Goal: Task Accomplishment & Management: Manage account settings

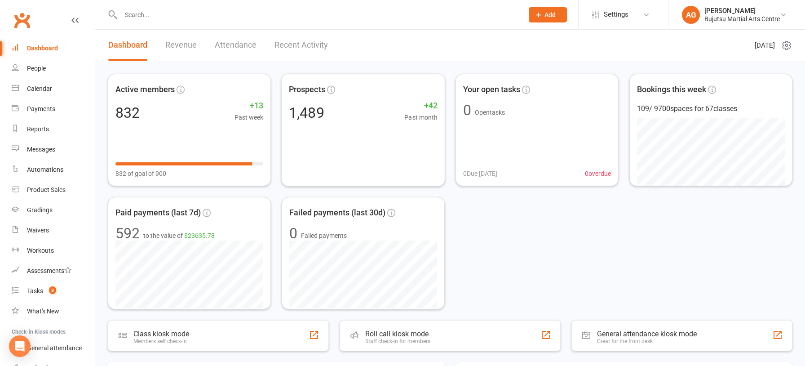
scroll to position [4, 0]
click at [52, 188] on div "Product Sales" at bounding box center [46, 189] width 39 height 7
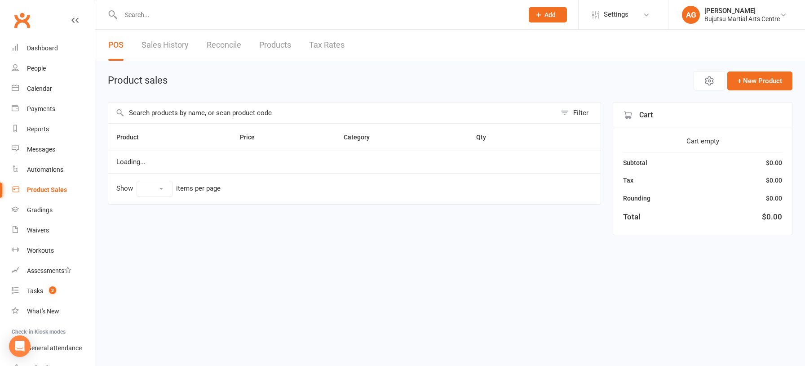
select select "10"
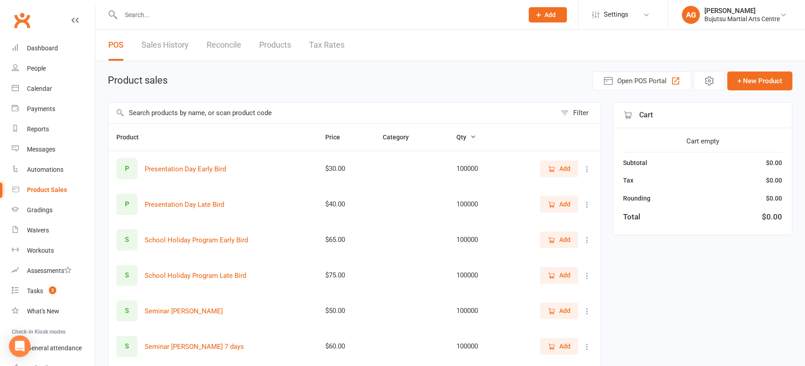
click at [282, 47] on link "Products" at bounding box center [275, 45] width 32 height 31
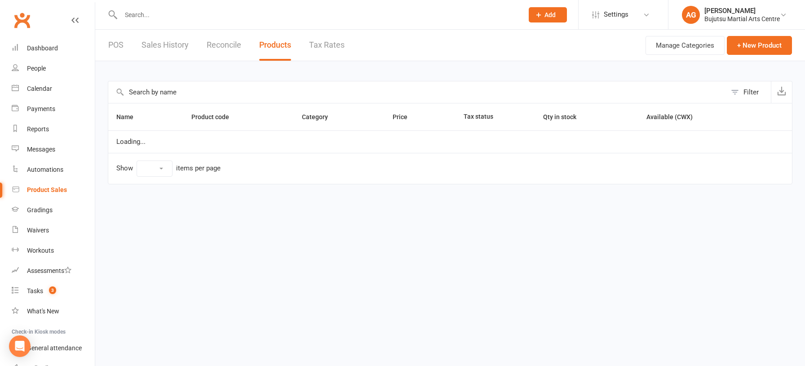
select select "10"
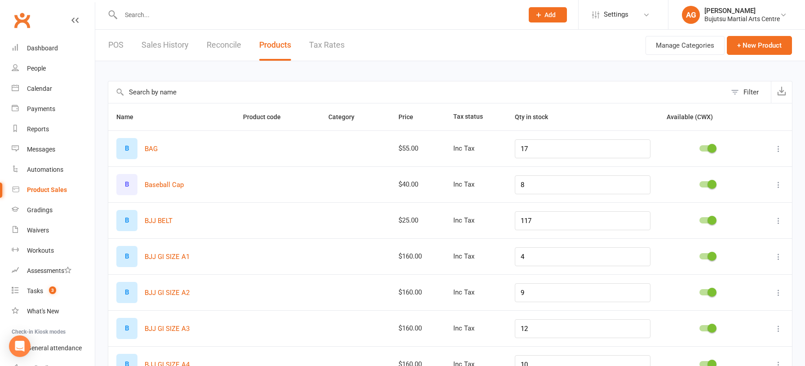
click at [216, 92] on input "text" at bounding box center [417, 92] width 618 height 22
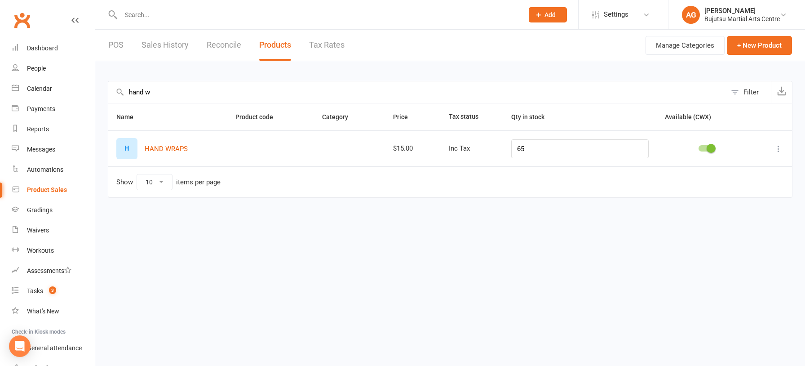
type input "hand w"
click at [544, 146] on input "65" at bounding box center [580, 148] width 138 height 19
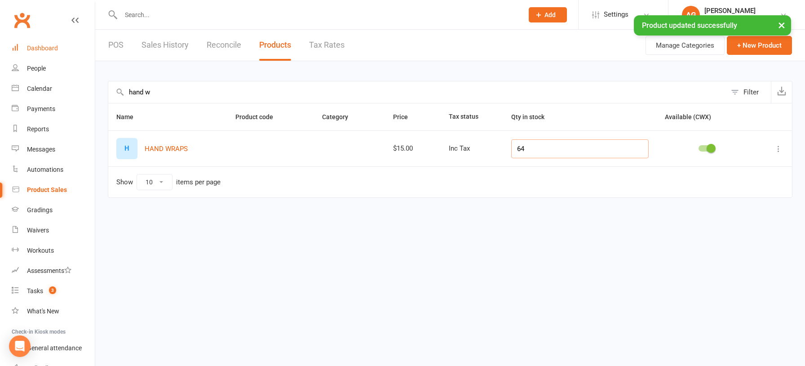
type input "64"
click at [39, 49] on div "Dashboard" at bounding box center [42, 47] width 31 height 7
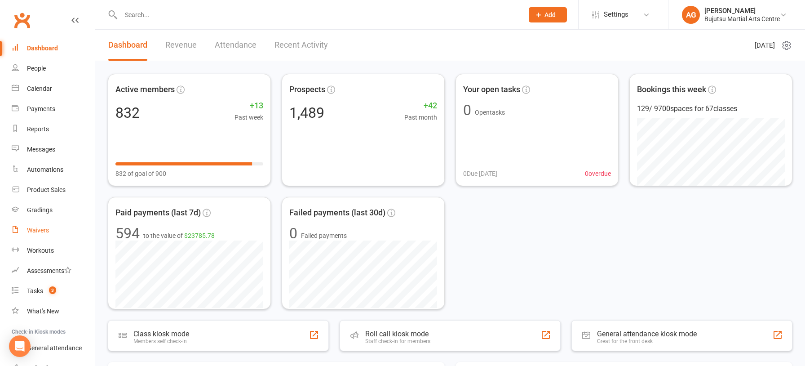
click at [38, 231] on div "Waivers" at bounding box center [38, 229] width 22 height 7
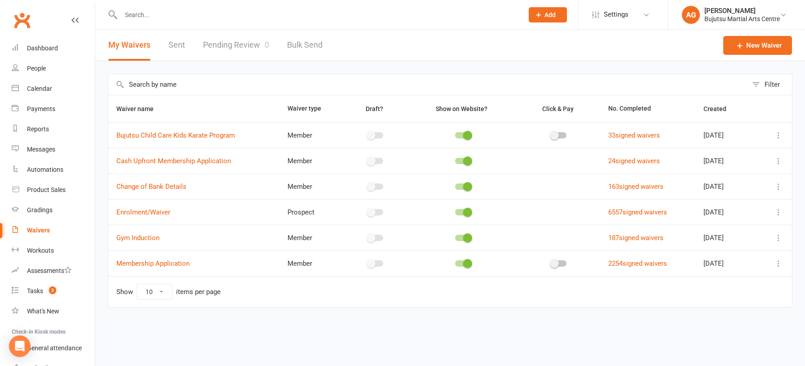
click at [242, 45] on link "Pending Review 0" at bounding box center [236, 45] width 66 height 31
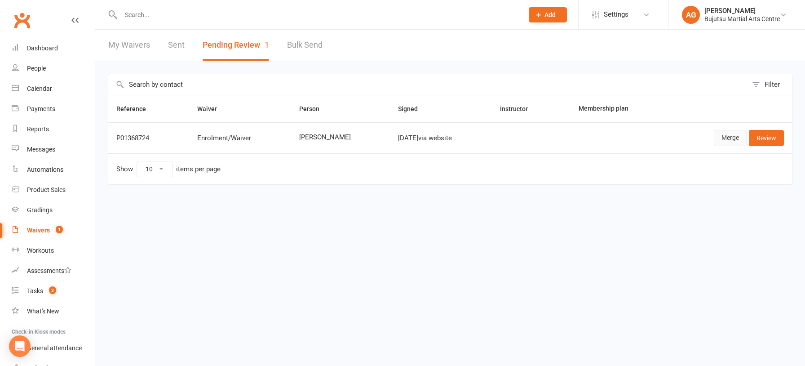
click at [728, 136] on link "Merge" at bounding box center [730, 138] width 33 height 16
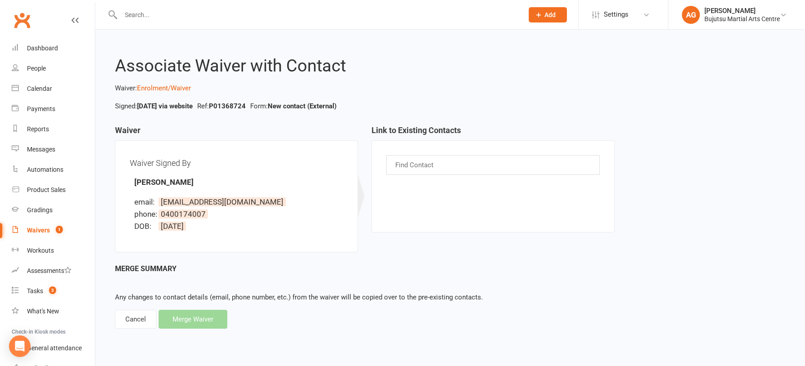
click at [136, 318] on div "Cancel" at bounding box center [135, 318] width 41 height 19
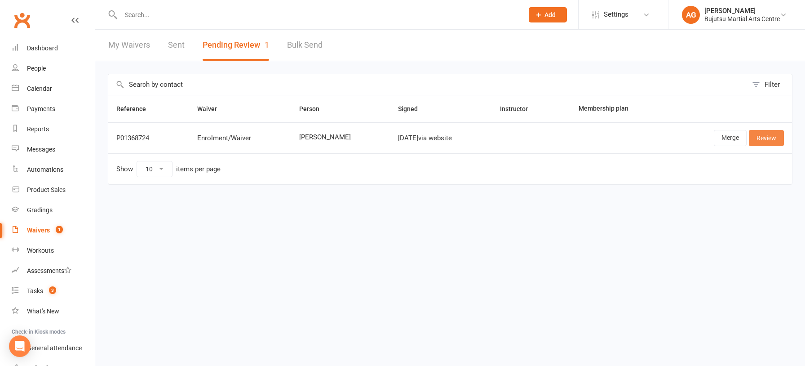
click at [771, 139] on link "Review" at bounding box center [766, 138] width 35 height 16
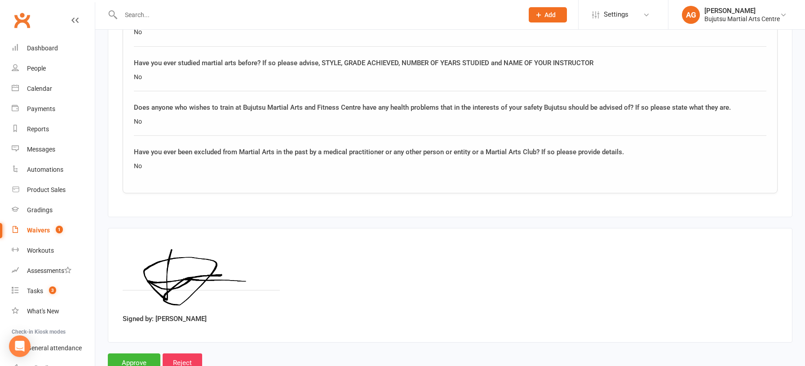
scroll to position [1013, 0]
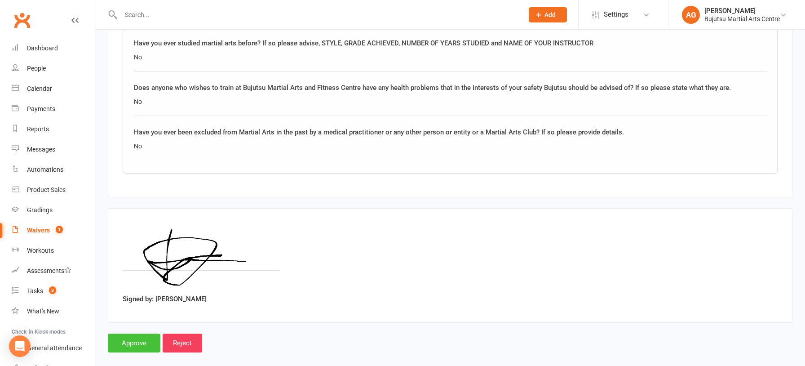
click at [124, 333] on input "Approve" at bounding box center [134, 342] width 53 height 19
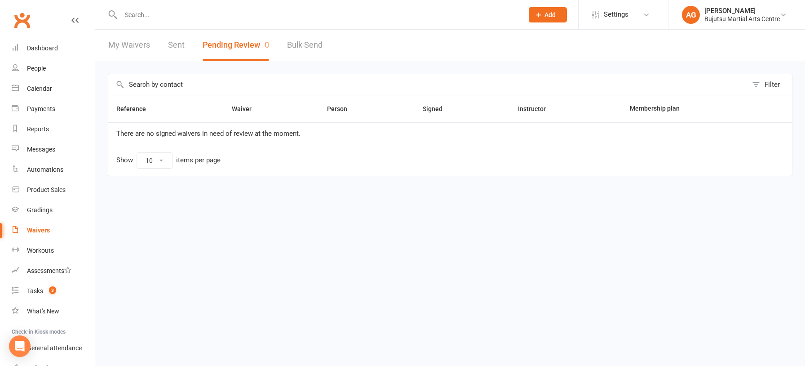
click at [140, 13] on input "text" at bounding box center [317, 15] width 399 height 13
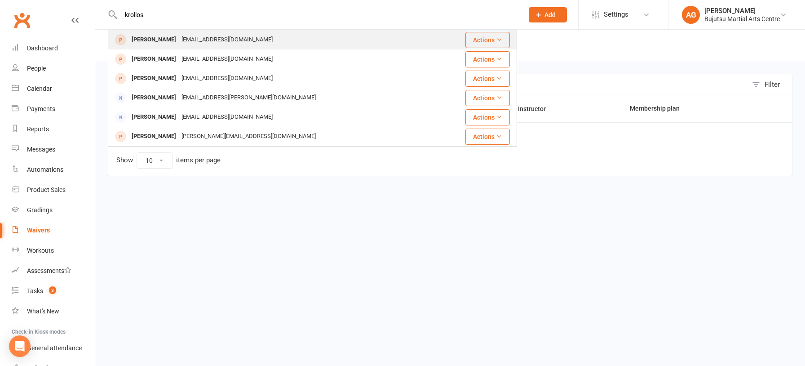
type input "krollos"
click at [154, 40] on div "Kyrollos Savcic" at bounding box center [154, 39] width 50 height 13
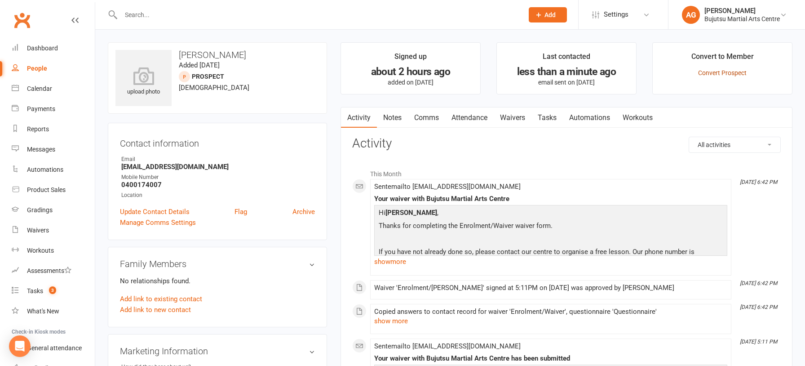
click at [723, 73] on link "Convert Prospect" at bounding box center [722, 72] width 49 height 7
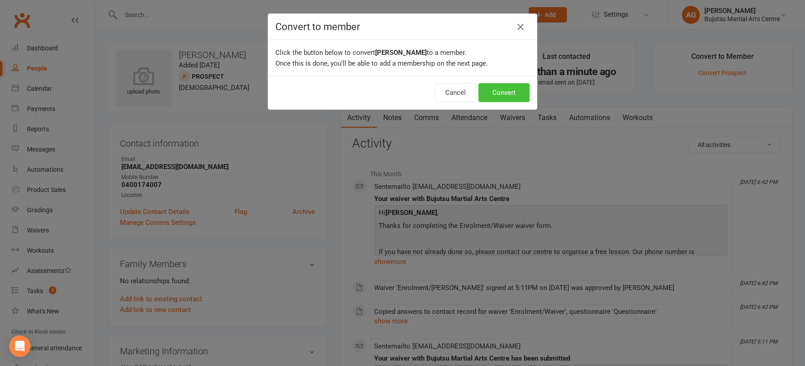
click at [502, 94] on button "Convert" at bounding box center [503, 92] width 51 height 19
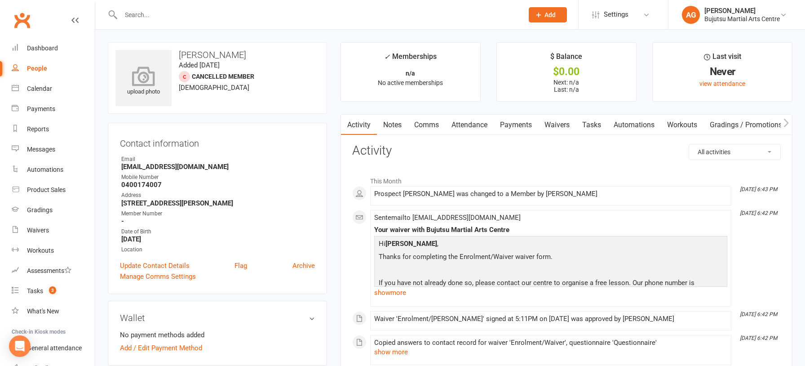
click at [131, 80] on icon at bounding box center [144, 76] width 62 height 20
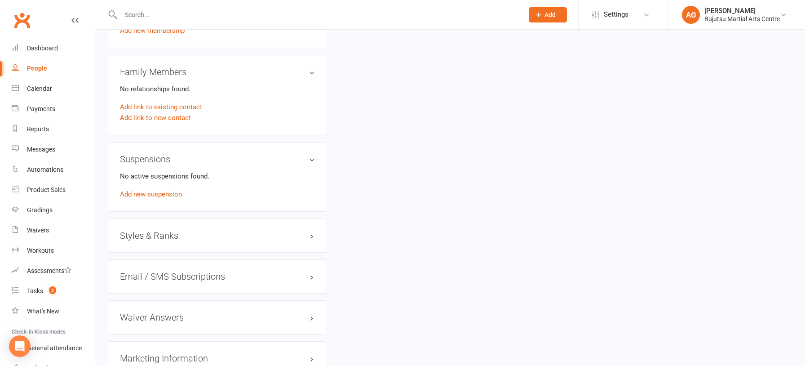
scroll to position [674, 0]
click at [151, 230] on h3 "Styles & Ranks" at bounding box center [217, 235] width 195 height 10
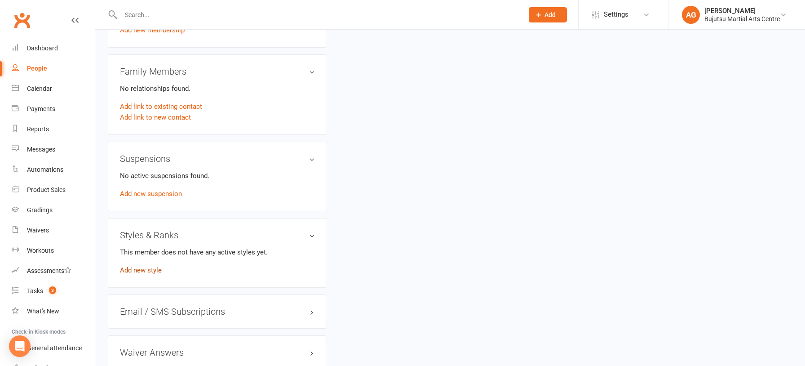
click at [148, 266] on link "Add new style" at bounding box center [141, 270] width 42 height 8
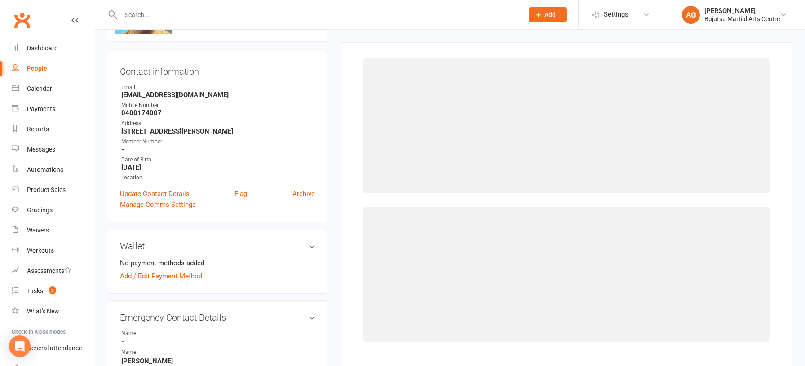
scroll to position [69, 0]
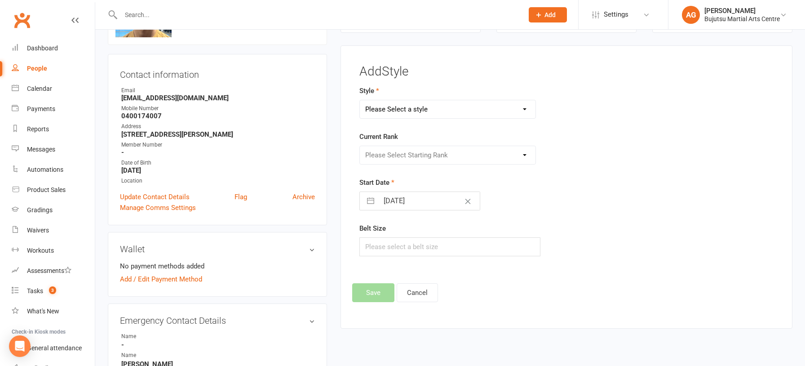
click at [413, 106] on select "Please Select a style BJJ Boxing Iaido Isshinryu JKA Jodo Karate for Toddlers K…" at bounding box center [448, 109] width 176 height 18
select select "205"
click at [360, 100] on select "Please Select a style BJJ Boxing Iaido Isshinryu JKA Jodo Karate for Toddlers K…" at bounding box center [448, 109] width 176 height 18
click at [397, 152] on select "Please Select Starting Rank White White 1 Tab White 2 Tab White 3 Tab White 4 T…" at bounding box center [448, 155] width 176 height 18
select select "1721"
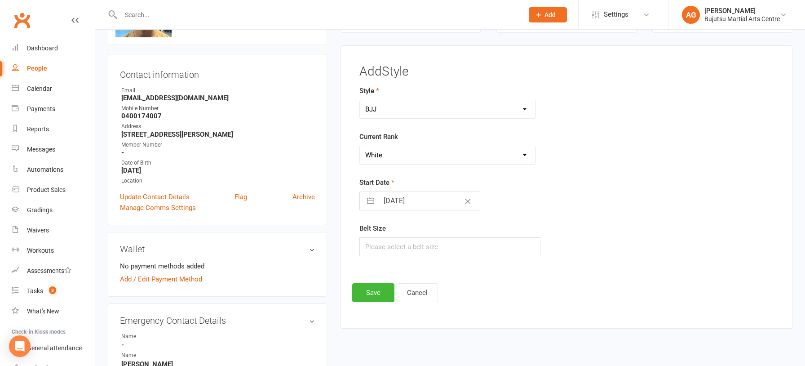
click at [360, 146] on select "Please Select Starting Rank White White 1 Tab White 2 Tab White 3 Tab White 4 T…" at bounding box center [448, 155] width 176 height 18
click at [373, 287] on button "Save" at bounding box center [373, 292] width 42 height 19
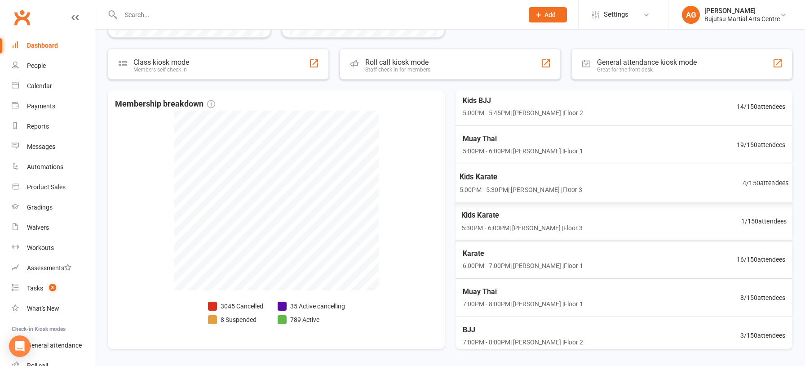
scroll to position [76, 0]
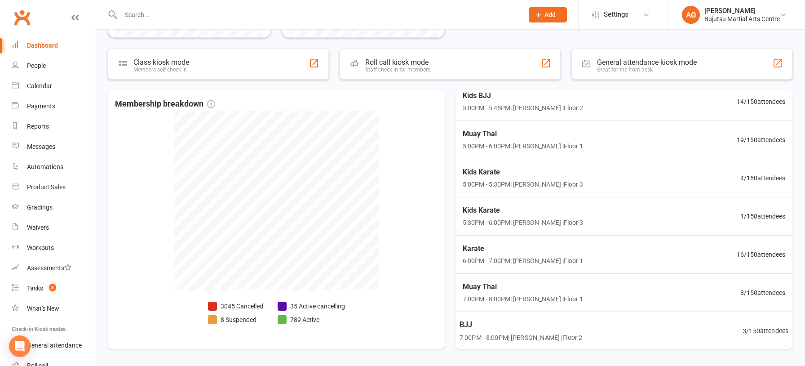
click at [470, 322] on span "BJJ" at bounding box center [520, 324] width 123 height 12
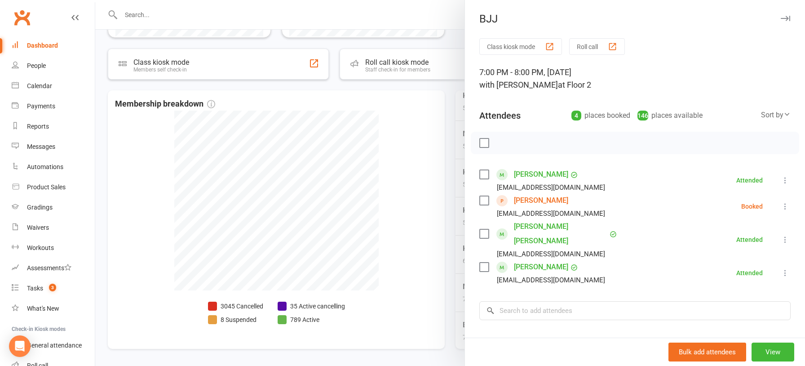
click at [524, 202] on link "John Ghobrial" at bounding box center [541, 200] width 54 height 14
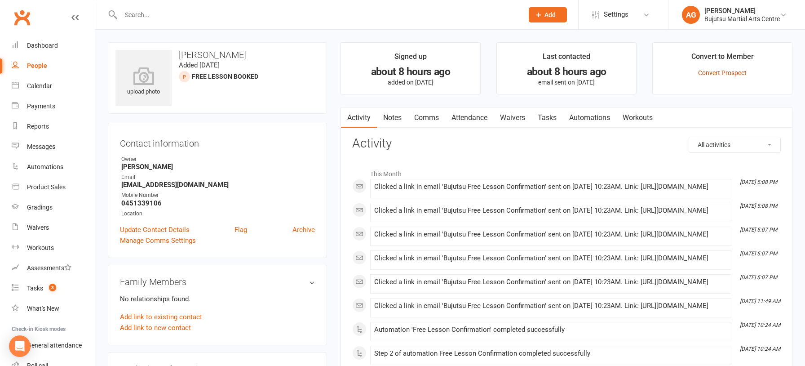
click at [723, 71] on link "Convert Prospect" at bounding box center [722, 72] width 49 height 7
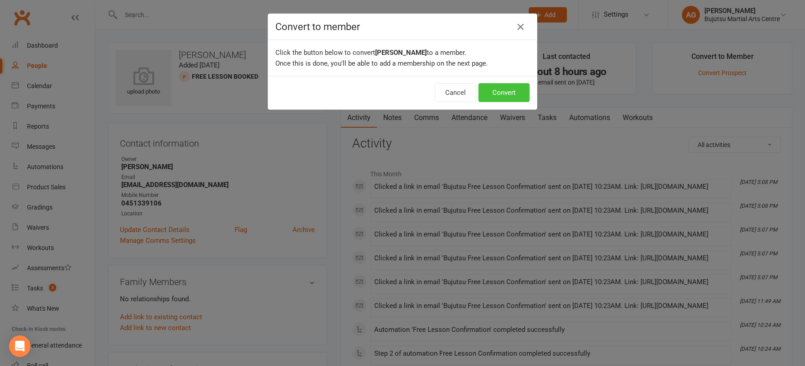
click at [496, 95] on button "Convert" at bounding box center [503, 92] width 51 height 19
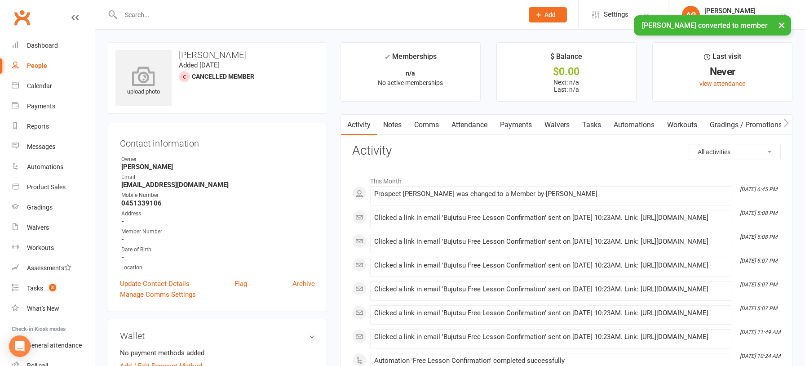
click at [139, 77] on icon at bounding box center [144, 76] width 62 height 20
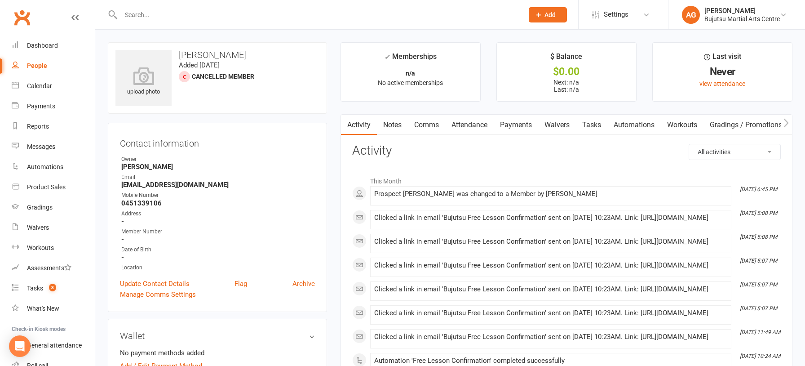
click at [553, 125] on link "Waivers" at bounding box center [557, 125] width 38 height 21
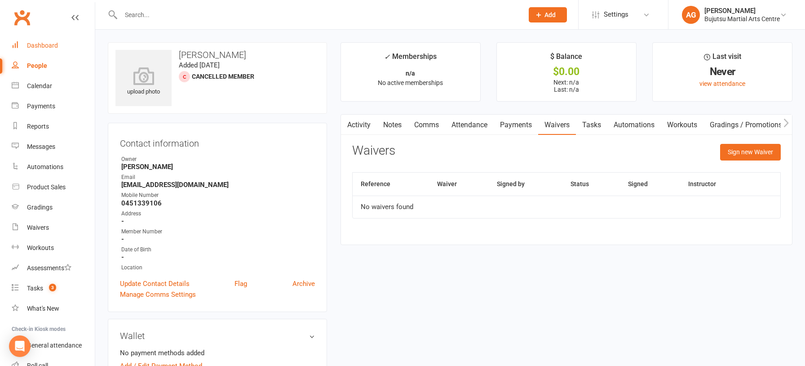
click at [41, 44] on div "Dashboard" at bounding box center [42, 45] width 31 height 7
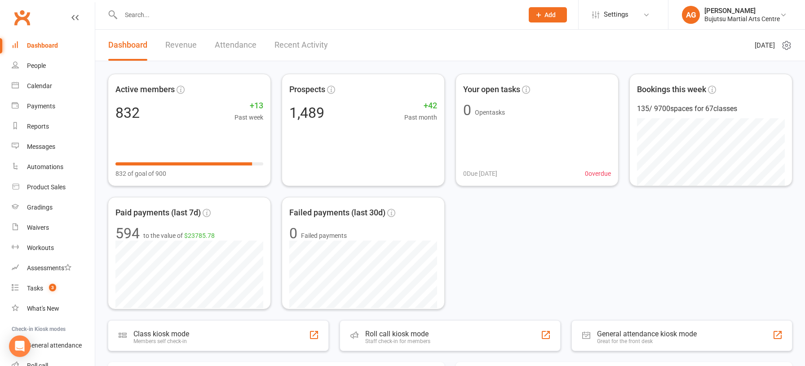
click at [191, 14] on input "text" at bounding box center [317, 15] width 399 height 13
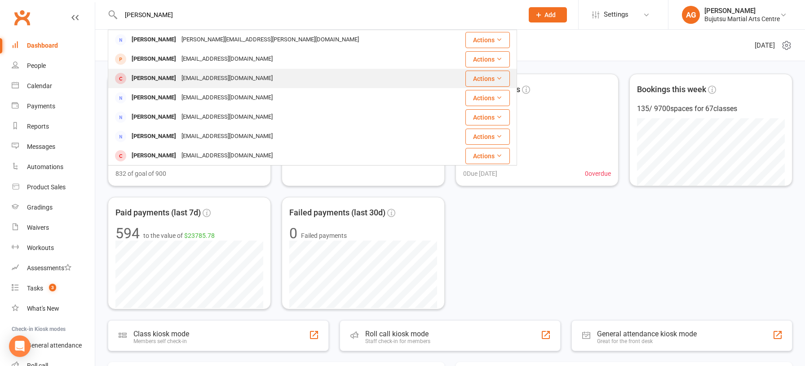
type input "john gh"
click at [186, 78] on div "johnghobrial60@gmail.com" at bounding box center [227, 78] width 97 height 13
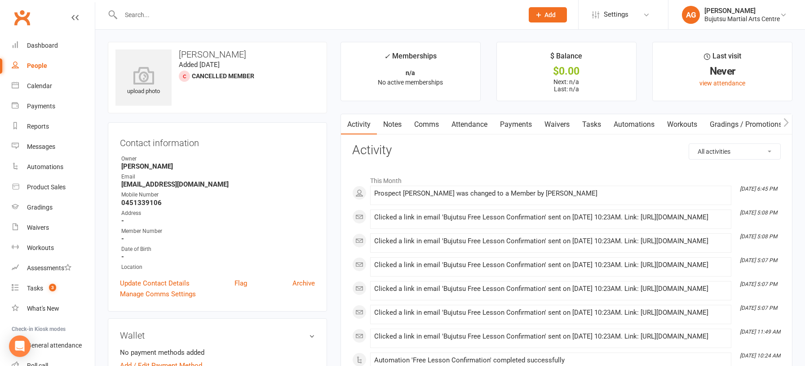
scroll to position [2, 0]
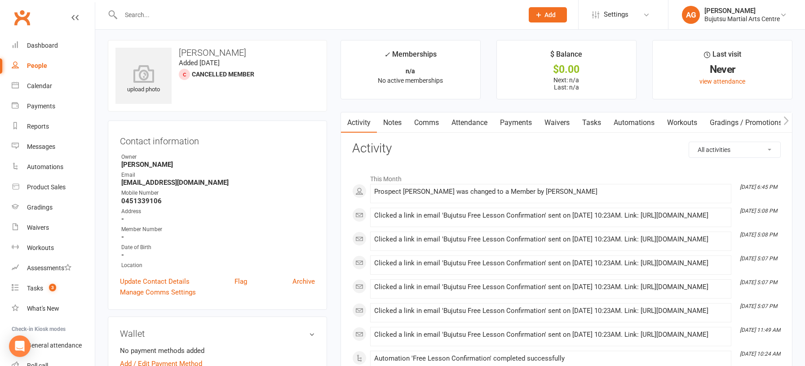
click at [559, 121] on link "Waivers" at bounding box center [557, 122] width 38 height 21
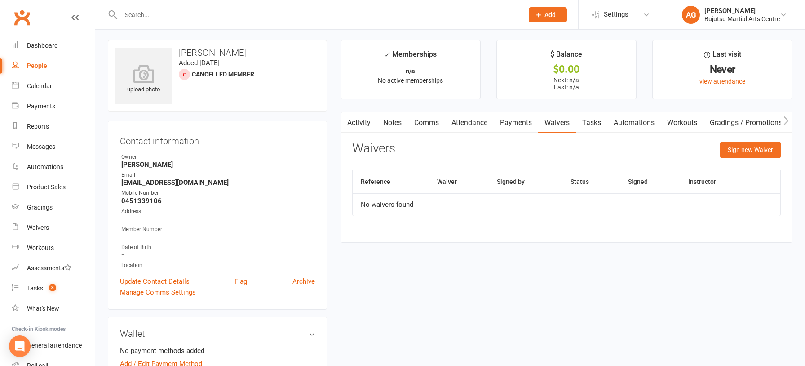
click at [154, 11] on input "text" at bounding box center [317, 15] width 399 height 13
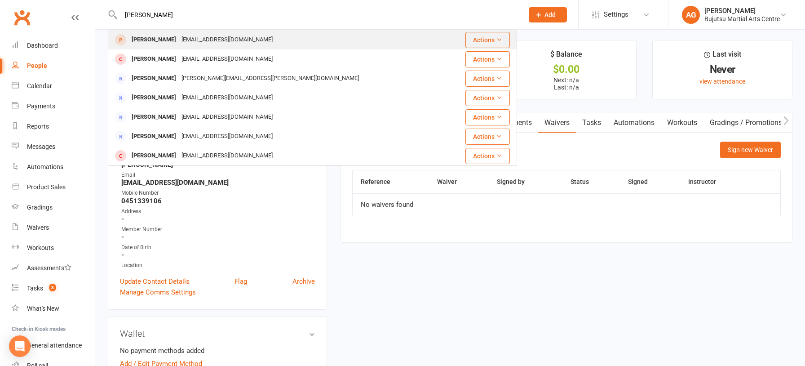
type input "john ghobrial"
click at [167, 35] on div "John Ghobrial" at bounding box center [154, 39] width 50 height 13
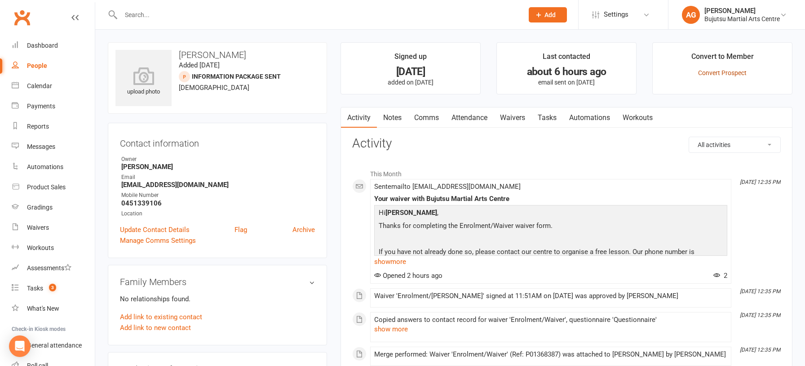
click at [716, 72] on link "Convert Prospect" at bounding box center [722, 72] width 49 height 7
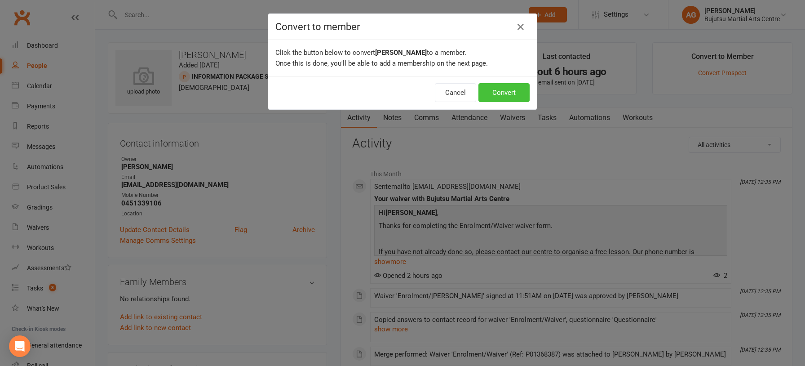
click at [508, 92] on button "Convert" at bounding box center [503, 92] width 51 height 19
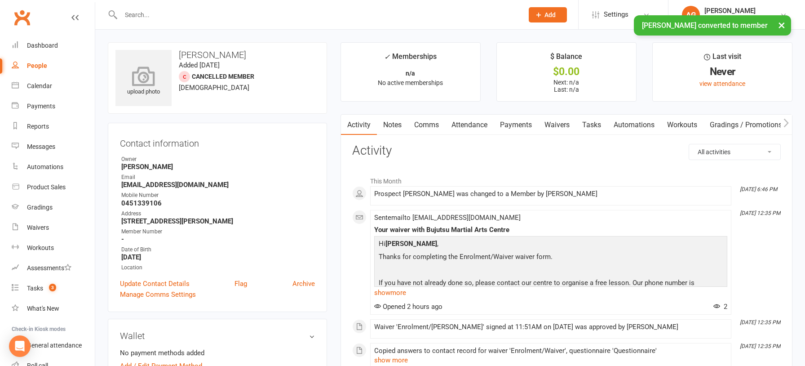
click at [141, 73] on icon at bounding box center [144, 76] width 62 height 20
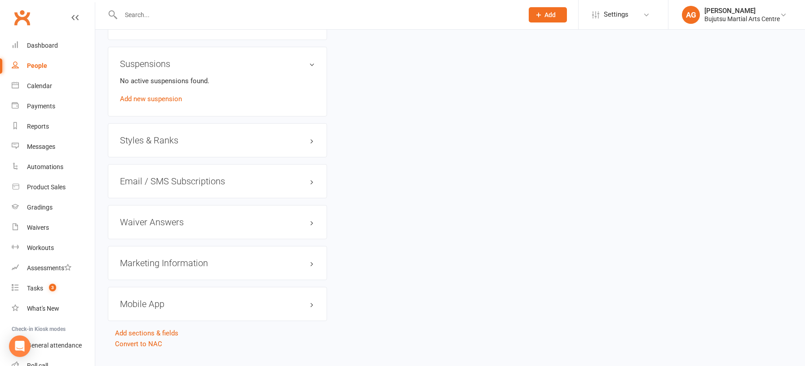
scroll to position [800, 0]
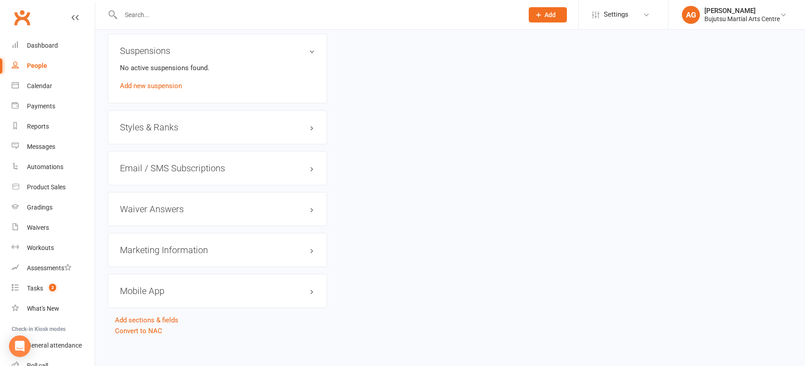
click at [137, 123] on h3 "Styles & Ranks" at bounding box center [217, 127] width 195 height 10
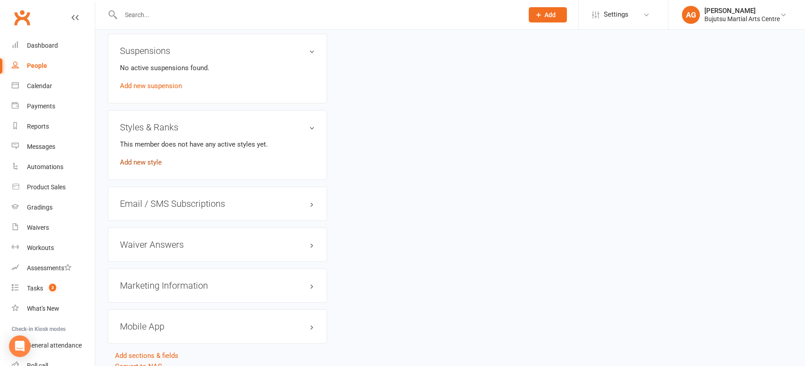
click at [139, 158] on link "Add new style" at bounding box center [141, 162] width 42 height 8
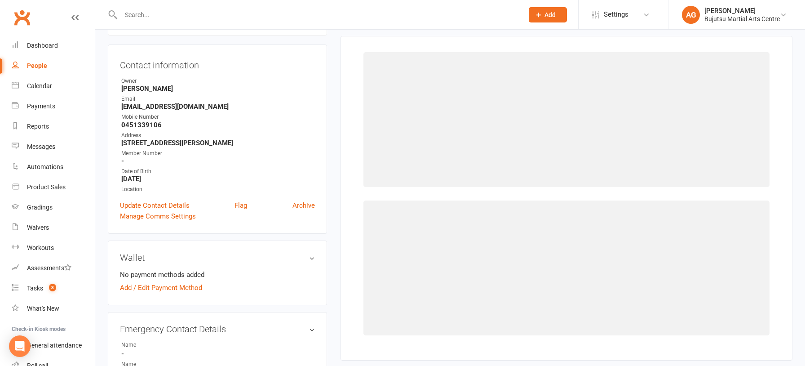
scroll to position [69, 0]
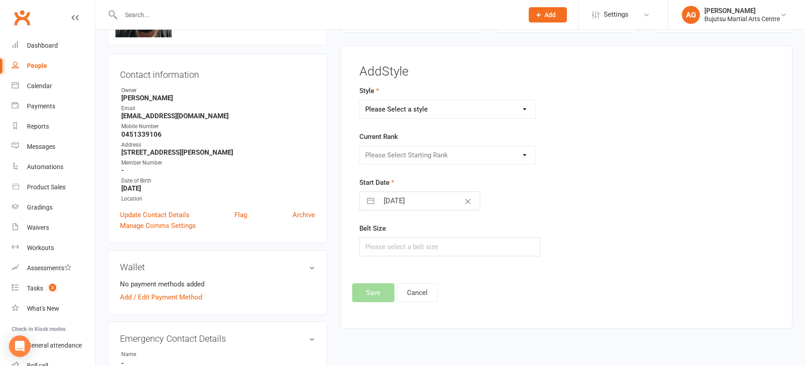
click at [403, 109] on select "Please Select a style BJJ Boxing Iaido Isshinryu JKA Jodo Karate for Toddlers K…" at bounding box center [448, 109] width 176 height 18
select select "205"
click at [360, 100] on select "Please Select a style BJJ Boxing Iaido Isshinryu JKA Jodo Karate for Toddlers K…" at bounding box center [448, 109] width 176 height 18
click at [387, 154] on select "Please Select Starting Rank White White 1 Tab White 2 Tab White 3 Tab White 4 T…" at bounding box center [448, 155] width 176 height 18
select select "1721"
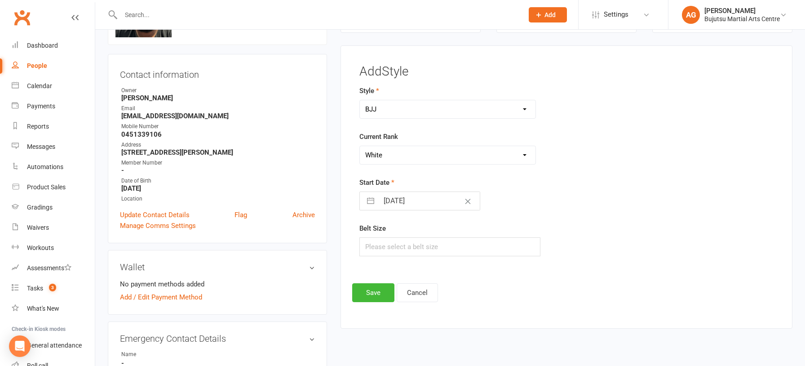
click at [360, 146] on select "Please Select Starting Rank White White 1 Tab White 2 Tab White 3 Tab White 4 T…" at bounding box center [448, 155] width 176 height 18
click at [366, 290] on button "Save" at bounding box center [373, 292] width 42 height 19
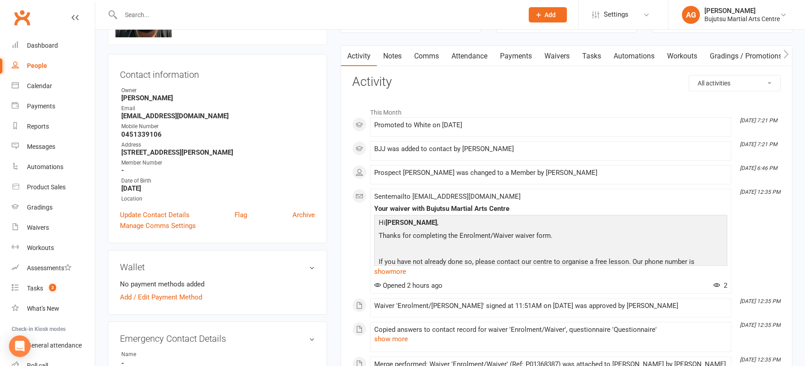
scroll to position [0, 0]
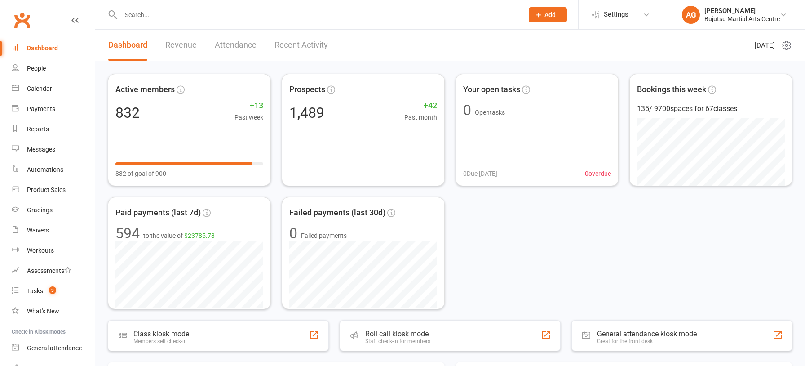
click at [150, 13] on input "text" at bounding box center [317, 15] width 399 height 13
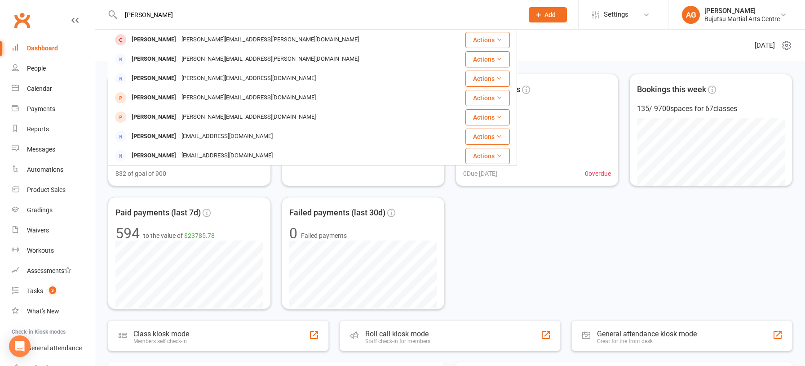
type input "john ghob"
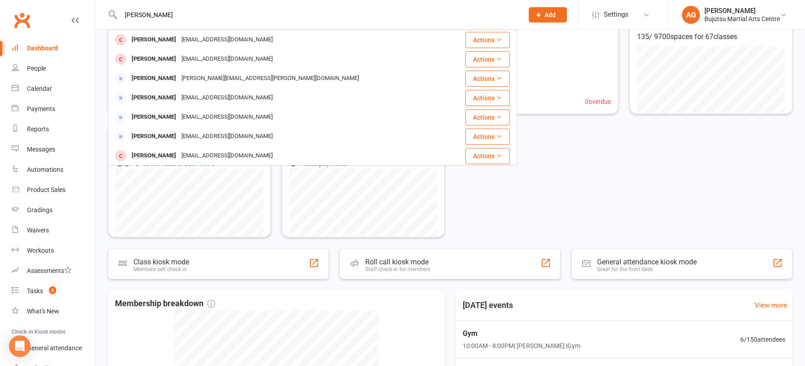
scroll to position [119, 0]
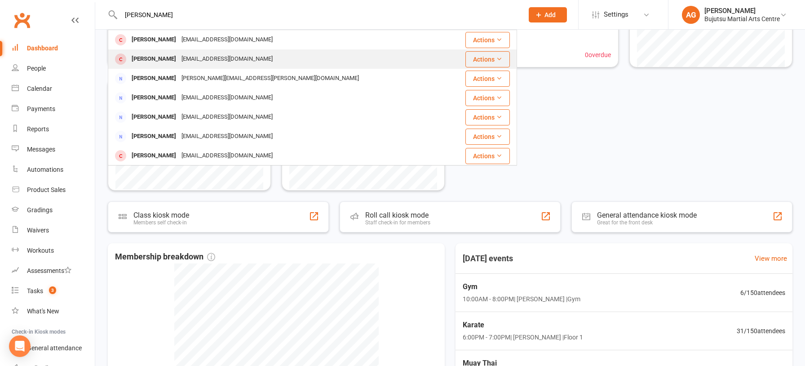
click at [160, 57] on div "John Ghobrial" at bounding box center [154, 59] width 50 height 13
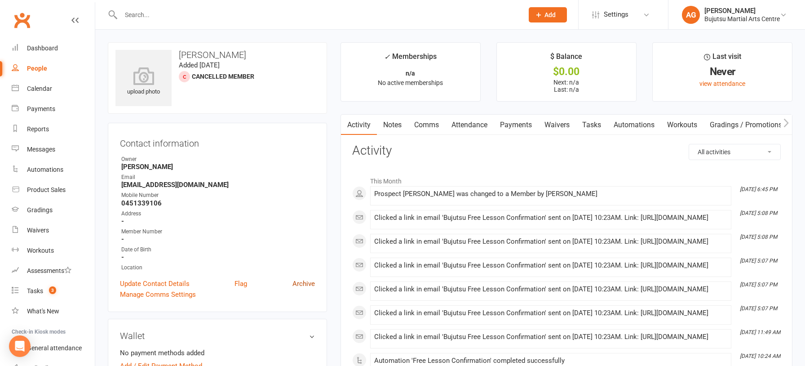
click at [306, 280] on link "Archive" at bounding box center [303, 283] width 22 height 11
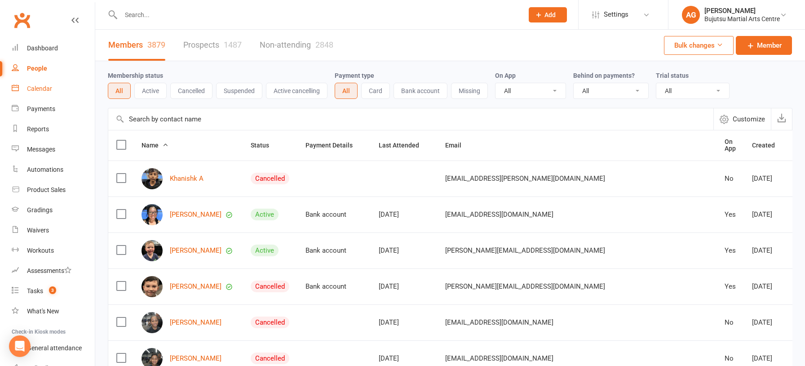
click at [42, 89] on div "Calendar" at bounding box center [39, 88] width 25 height 7
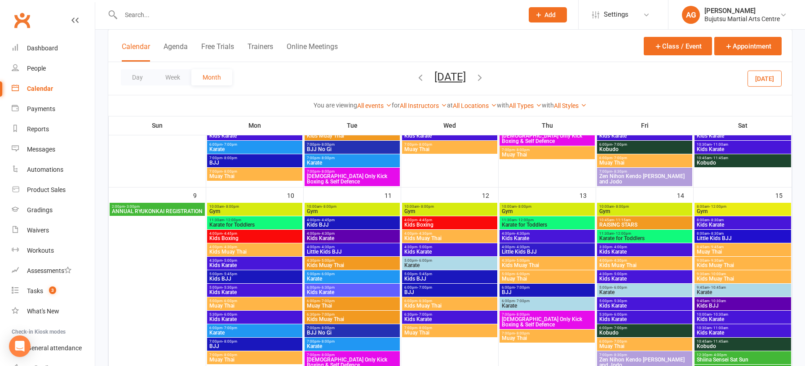
scroll to position [373, 0]
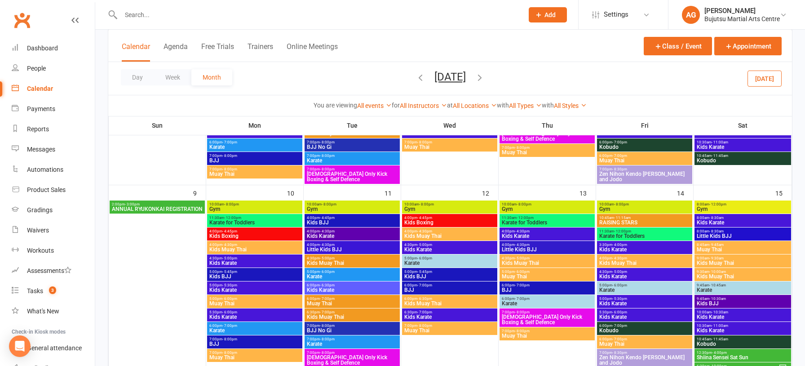
click at [143, 207] on span "ANNUAL RYUKONKAI REGISTRATION" at bounding box center [157, 208] width 92 height 5
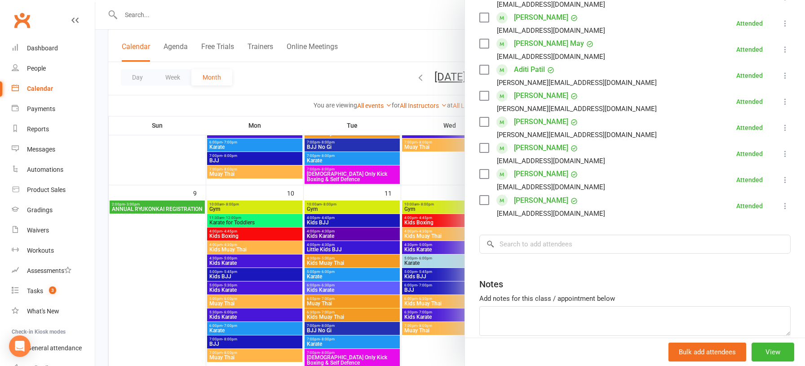
scroll to position [366, 0]
click at [527, 243] on input "search" at bounding box center [634, 243] width 311 height 19
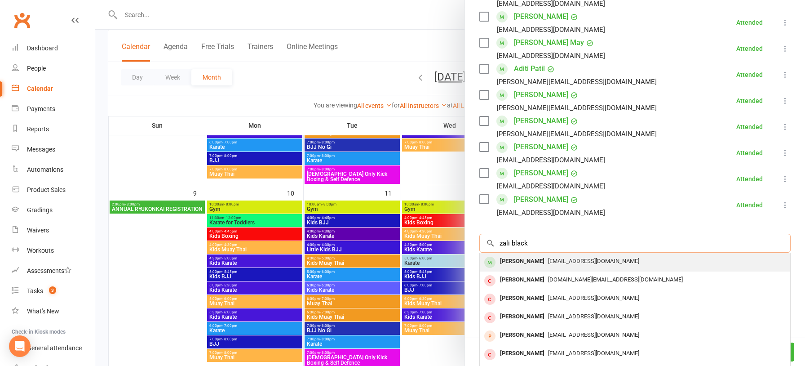
type input "zali black"
click at [526, 262] on div "[PERSON_NAME]" at bounding box center [522, 261] width 52 height 13
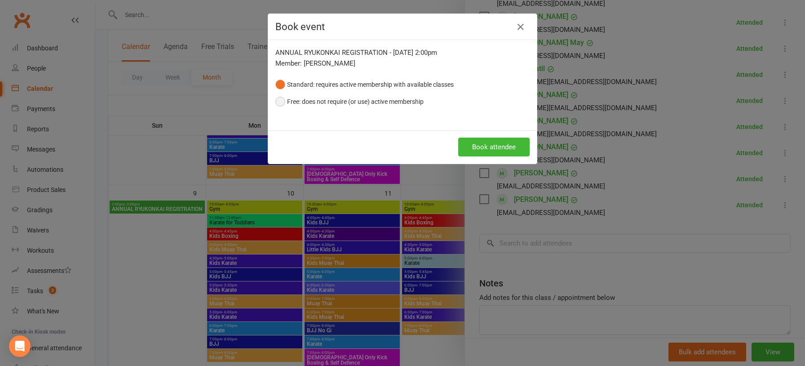
click at [283, 102] on button "Free: does not require (or use) active membership" at bounding box center [349, 101] width 148 height 17
click at [498, 145] on button "Book attendee" at bounding box center [493, 146] width 71 height 19
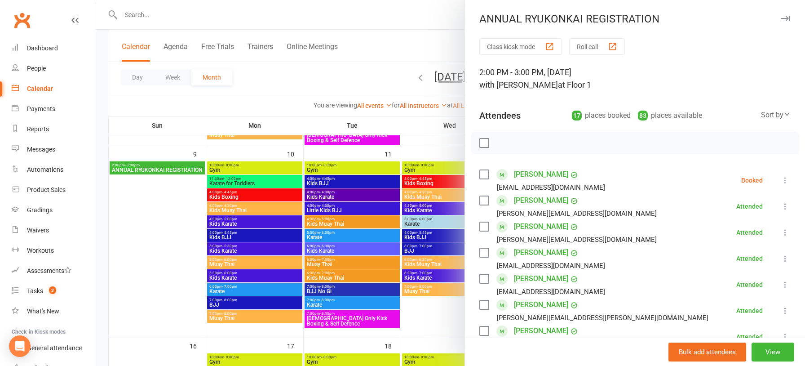
scroll to position [414, 0]
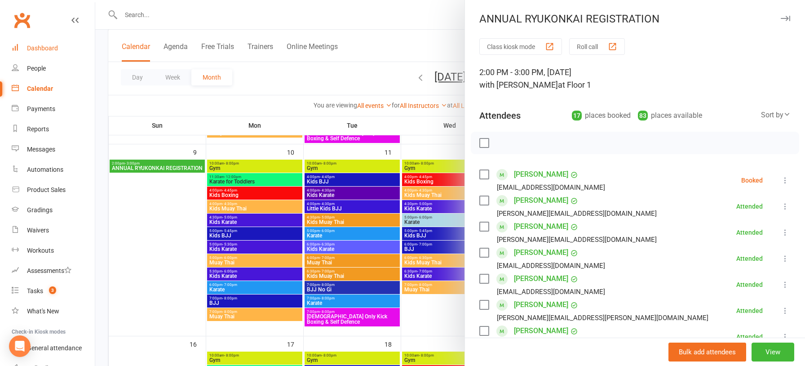
click at [48, 48] on div "Dashboard" at bounding box center [42, 47] width 31 height 7
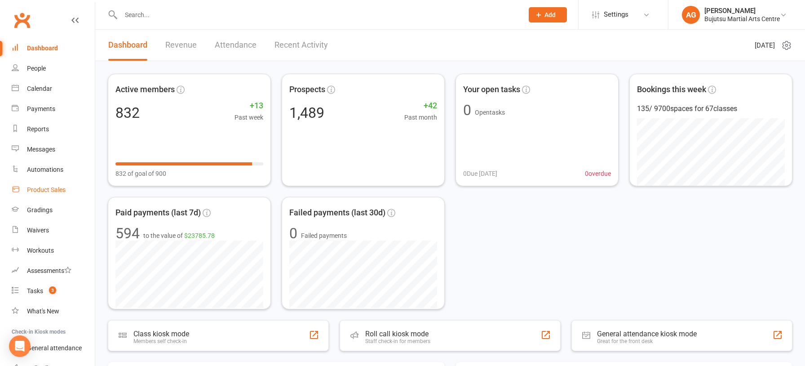
click at [46, 188] on div "Product Sales" at bounding box center [46, 189] width 39 height 7
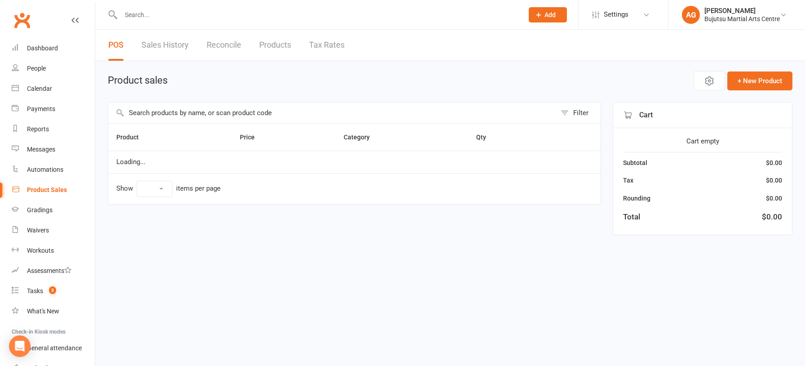
select select "10"
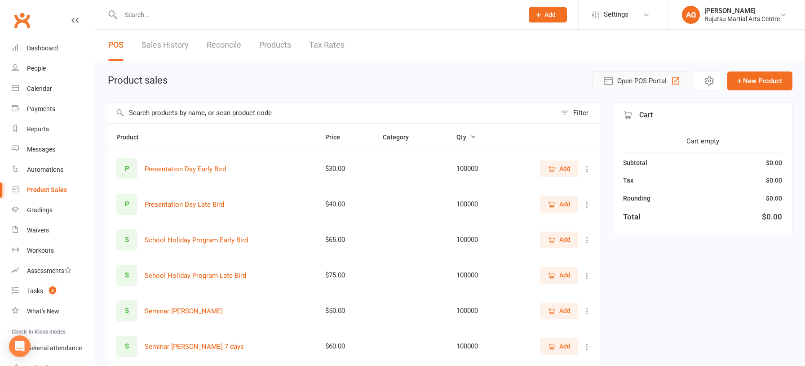
click at [633, 81] on span "Open POS Portal" at bounding box center [641, 80] width 49 height 11
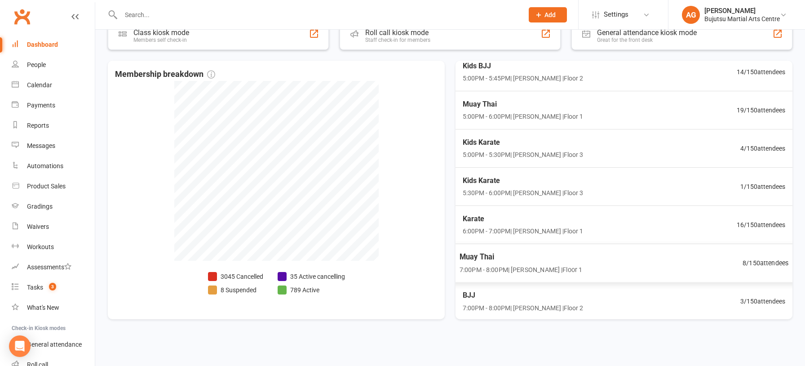
scroll to position [76, 0]
click at [477, 255] on span "Muay Thai" at bounding box center [520, 257] width 123 height 12
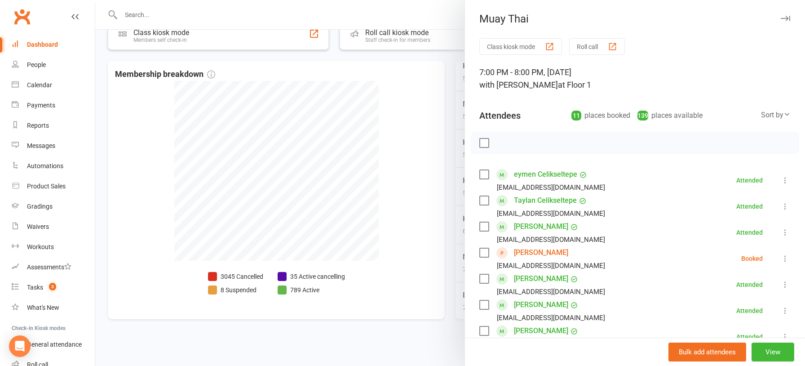
click at [530, 251] on link "[PERSON_NAME]" at bounding box center [541, 252] width 54 height 14
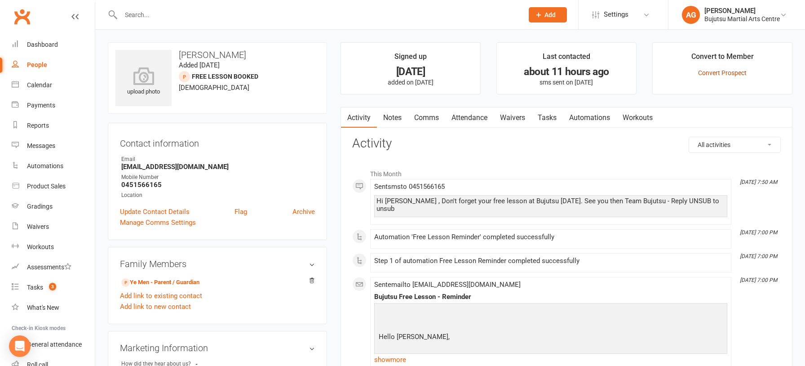
click at [708, 73] on link "Convert Prospect" at bounding box center [722, 72] width 49 height 7
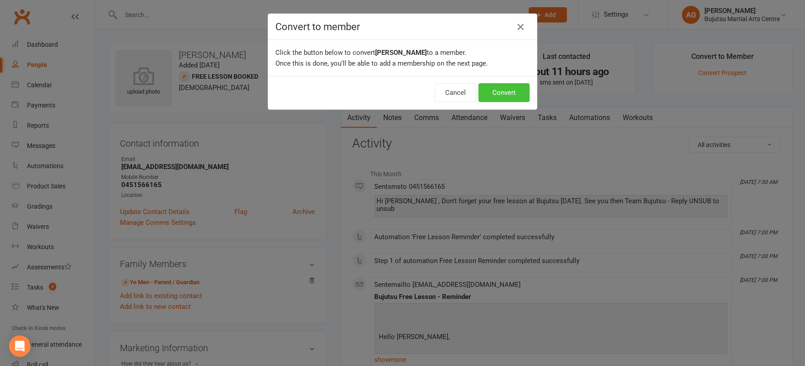
click at [512, 91] on button "Convert" at bounding box center [503, 92] width 51 height 19
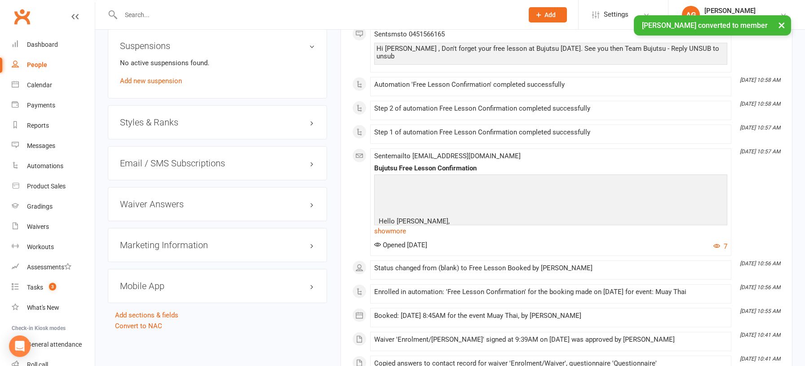
scroll to position [787, 0]
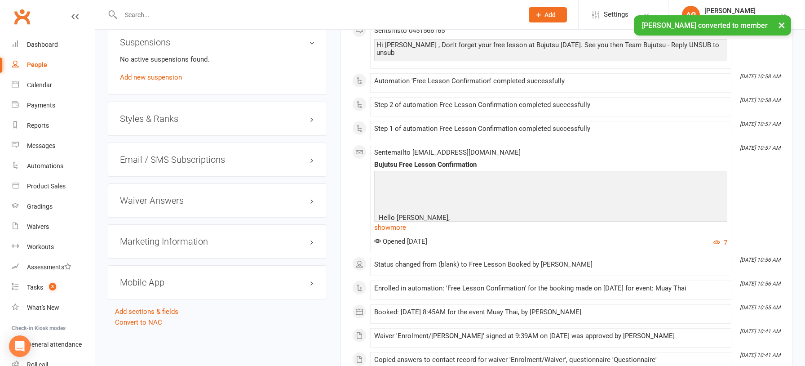
click at [137, 114] on h3 "Styles & Ranks" at bounding box center [217, 119] width 195 height 10
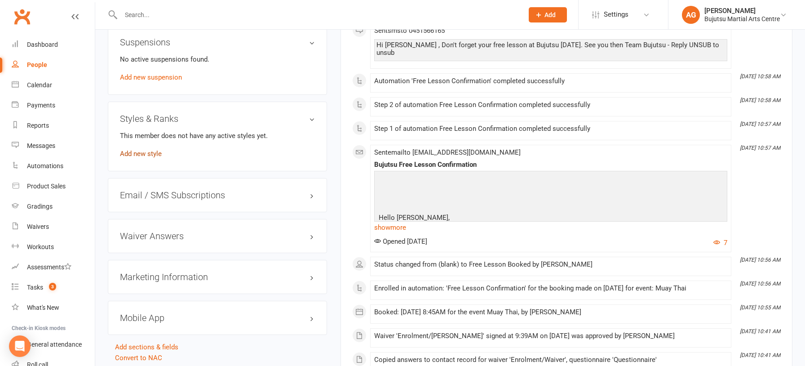
click at [137, 150] on link "Add new style" at bounding box center [141, 154] width 42 height 8
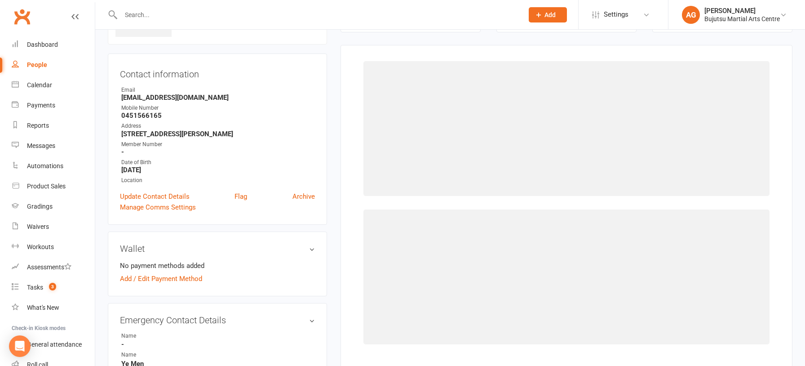
scroll to position [69, 0]
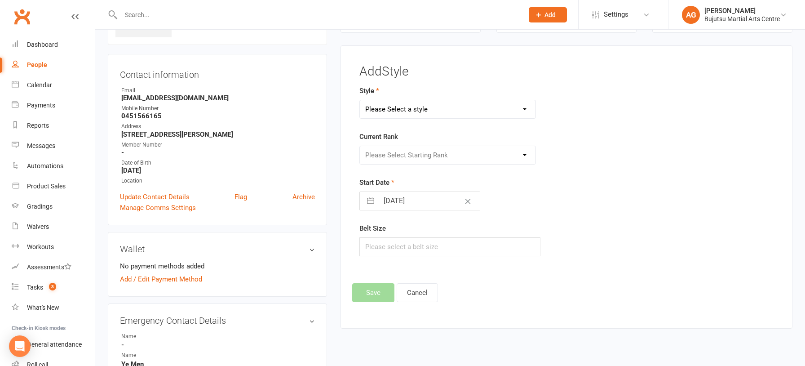
click at [413, 107] on select "Please Select a style BJJ Boxing [PERSON_NAME] JKA Jodo Karate for Toddlers Kid…" at bounding box center [448, 109] width 176 height 18
select select "204"
click at [360, 100] on select "Please Select a style BJJ Boxing [PERSON_NAME] JKA Jodo Karate for Toddlers Kid…" at bounding box center [448, 109] width 176 height 18
click at [423, 149] on select "Please Select Starting Rank White Yellow Senior Yellow Orange Green Blue Senior…" at bounding box center [448, 155] width 176 height 18
select select "1707"
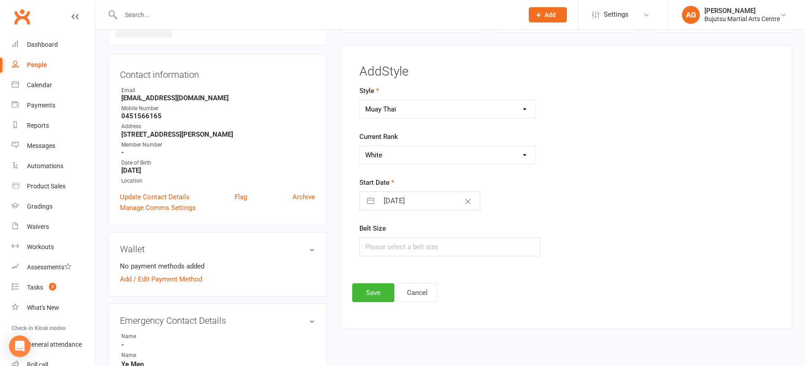
click at [360, 146] on select "Please Select Starting Rank White Yellow Senior Yellow Orange Green Blue Senior…" at bounding box center [448, 155] width 176 height 18
click at [377, 290] on button "Save" at bounding box center [373, 292] width 42 height 19
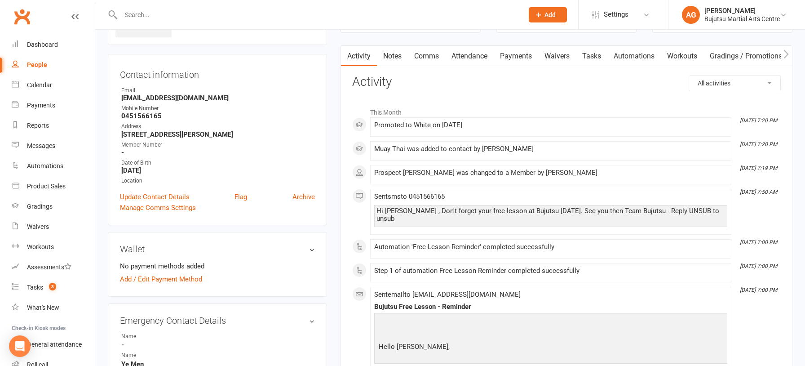
scroll to position [0, 0]
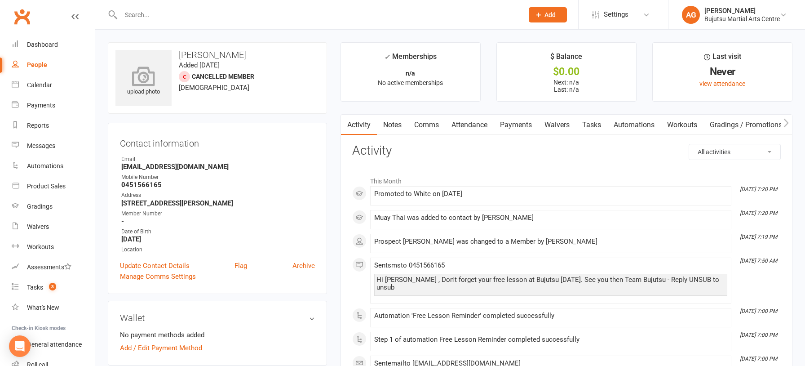
click at [148, 75] on icon at bounding box center [144, 76] width 62 height 20
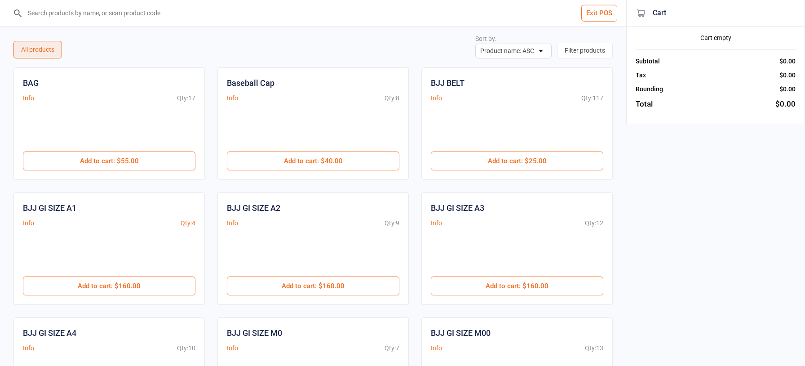
click at [137, 17] on input "search" at bounding box center [318, 13] width 590 height 26
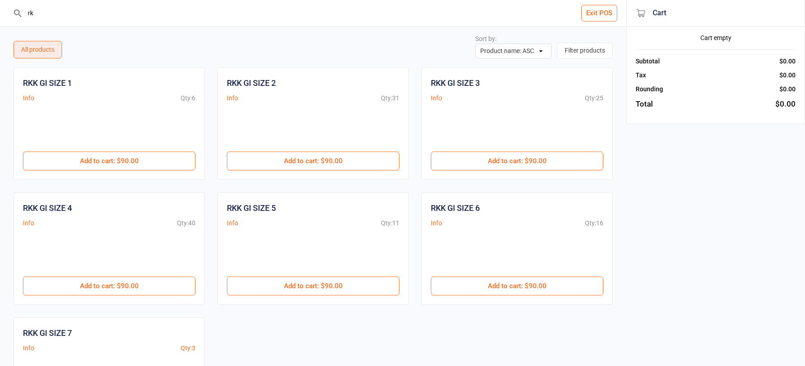
type input "r"
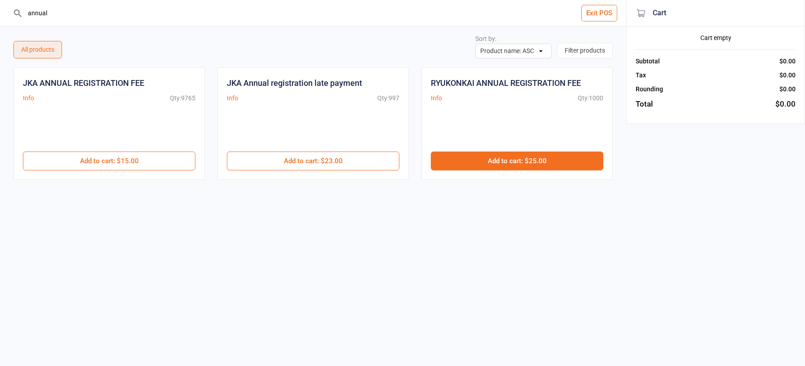
type input "annual"
click at [498, 159] on button "Add to cart : $25.00" at bounding box center [517, 160] width 172 height 19
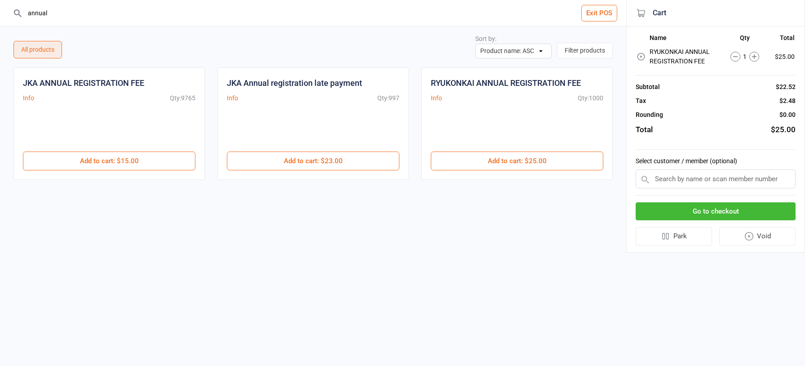
click at [694, 181] on input "text" at bounding box center [715, 178] width 160 height 19
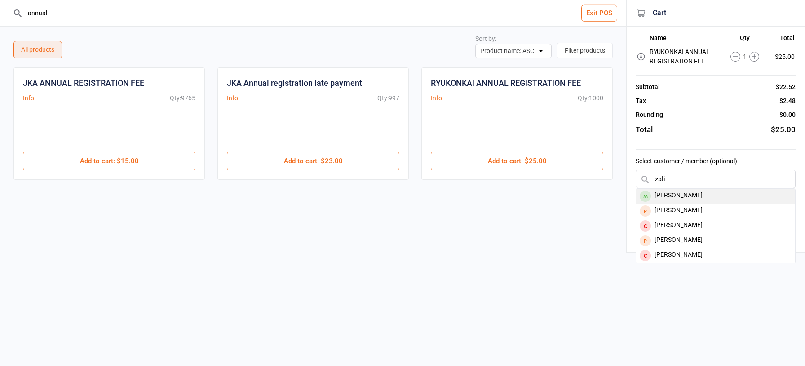
type input "zali"
click at [691, 192] on div "[PERSON_NAME]" at bounding box center [715, 196] width 159 height 15
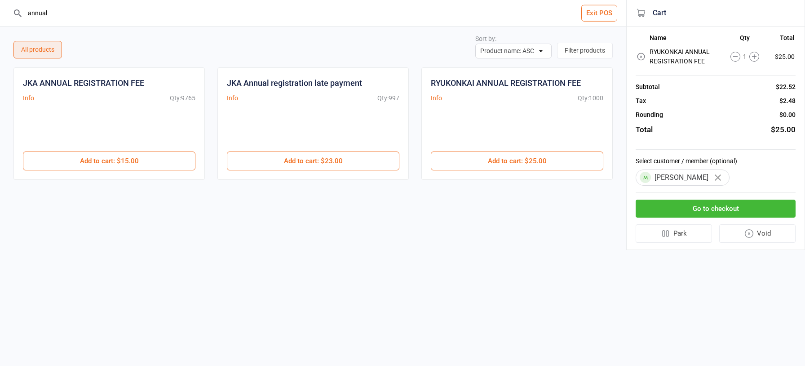
click at [686, 205] on button "Go to checkout" at bounding box center [715, 208] width 160 height 18
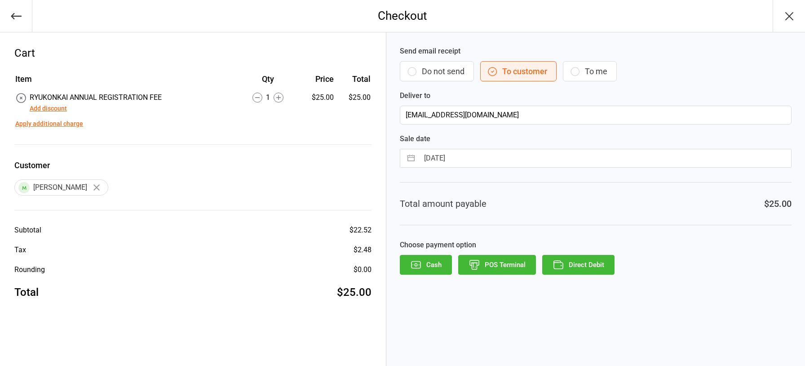
click at [421, 265] on icon "button" at bounding box center [416, 265] width 12 height 12
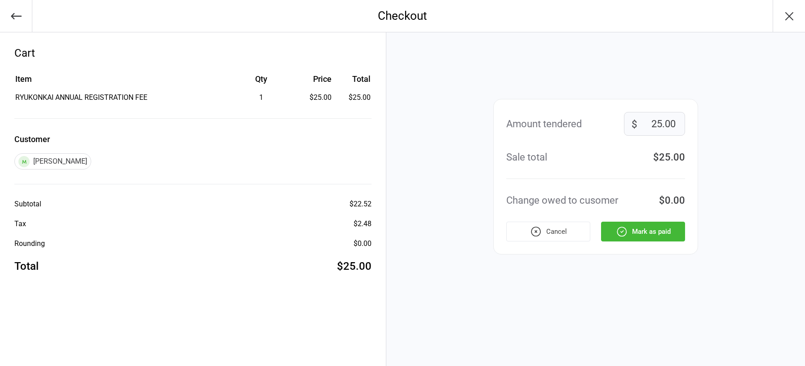
click at [634, 234] on button "Mark as paid" at bounding box center [643, 231] width 84 height 20
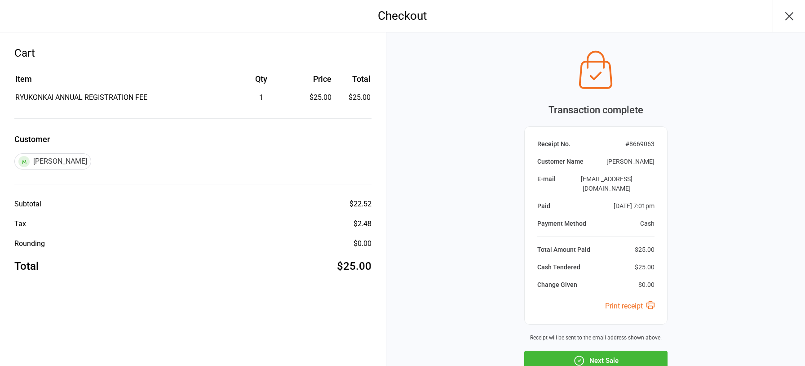
click at [604, 351] on button "Next Sale" at bounding box center [595, 360] width 143 height 20
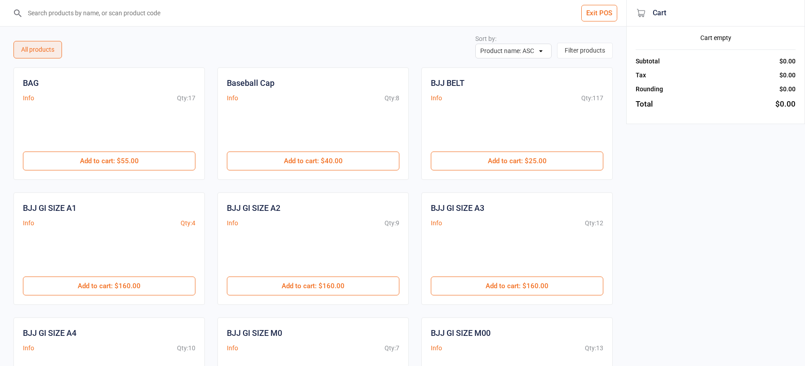
click at [604, 8] on button "Exit POS" at bounding box center [599, 13] width 36 height 17
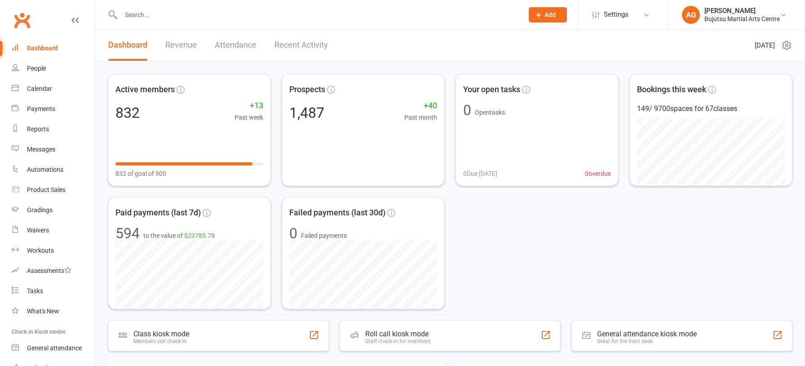
click at [160, 14] on input "text" at bounding box center [317, 15] width 399 height 13
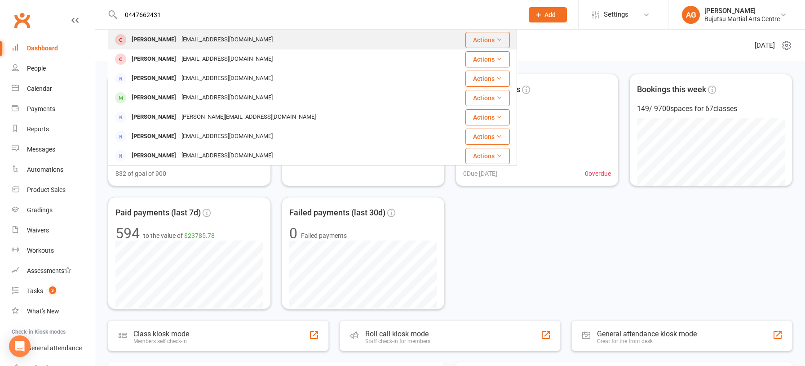
type input "0447662431"
click at [179, 39] on div "anguselton@hotmail.com" at bounding box center [227, 39] width 97 height 13
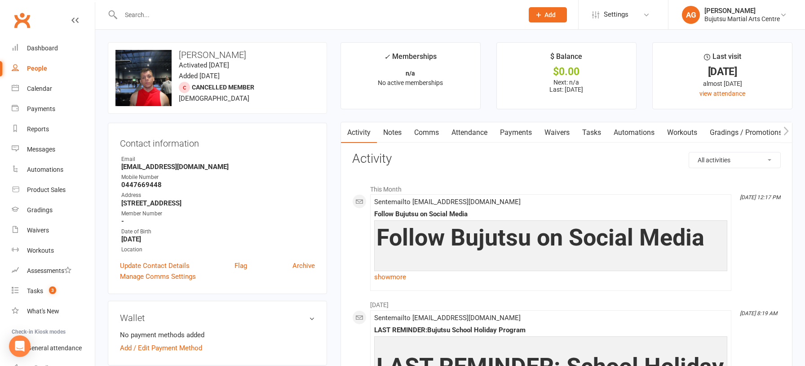
click at [149, 18] on input "text" at bounding box center [317, 15] width 399 height 13
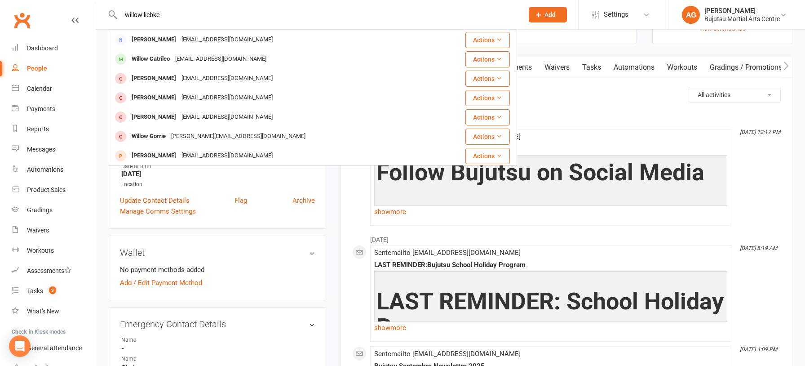
scroll to position [57, 0]
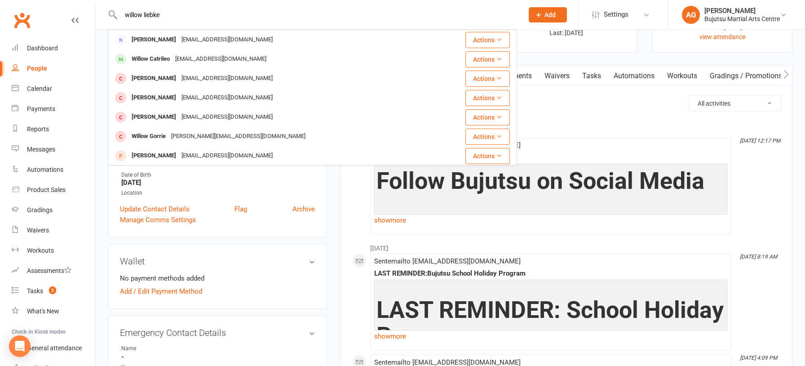
type input "willow liebke"
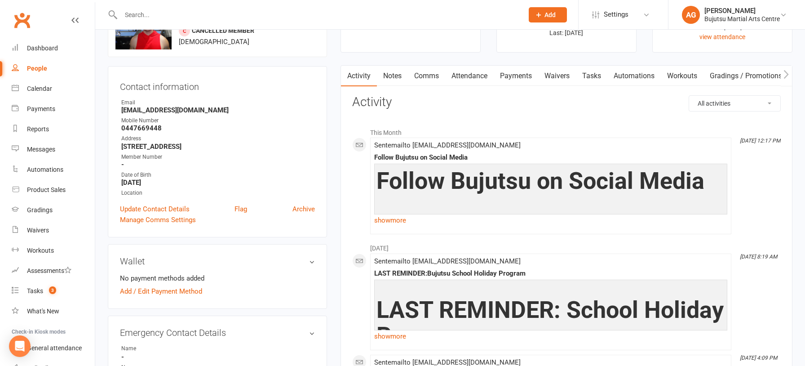
scroll to position [0, 0]
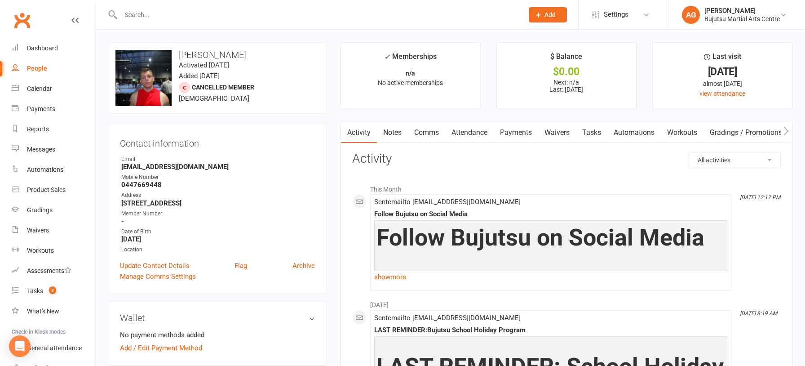
click at [150, 10] on input "text" at bounding box center [317, 15] width 399 height 13
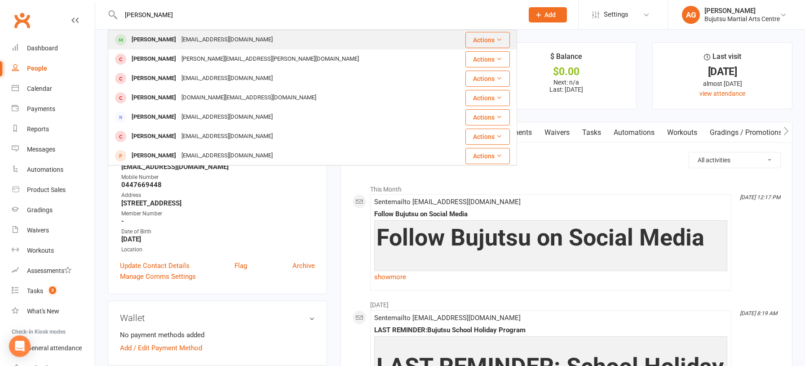
type input "zali blackman"
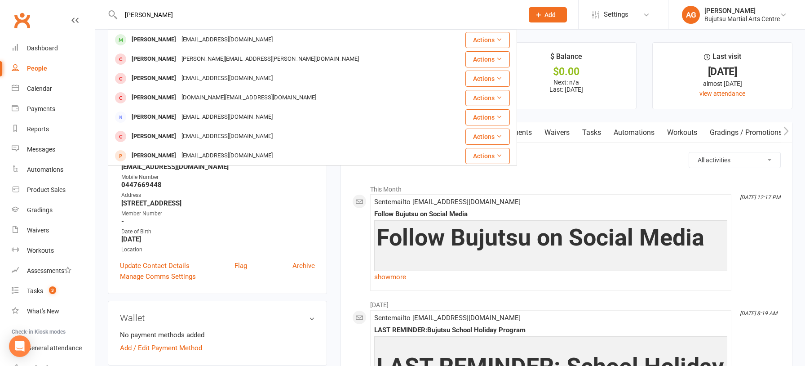
click at [164, 40] on div "Zali Blackman" at bounding box center [154, 39] width 50 height 13
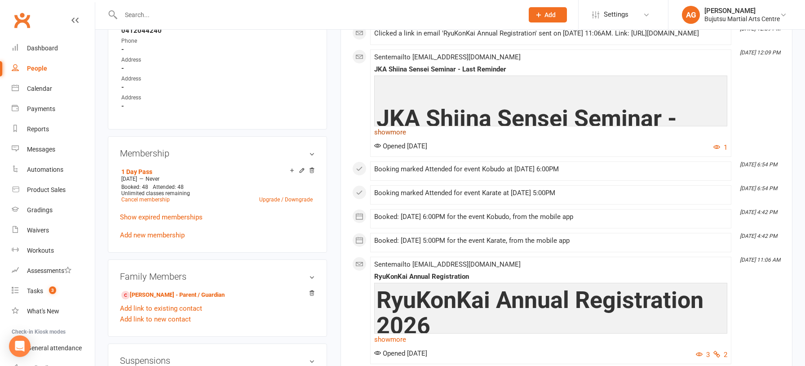
scroll to position [537, 0]
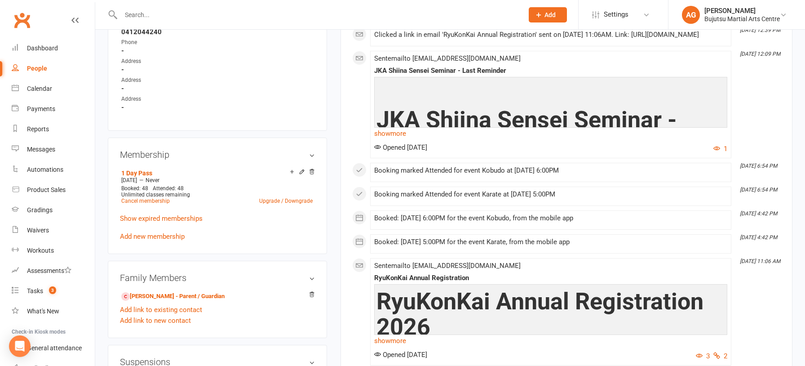
click at [400, 140] on link "show more" at bounding box center [550, 133] width 353 height 13
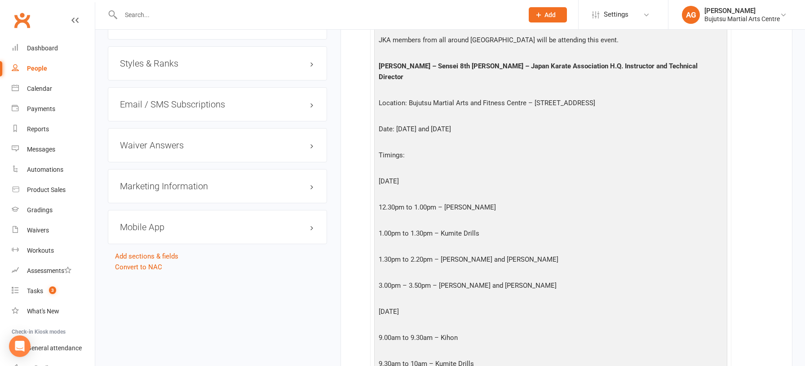
scroll to position [904, 0]
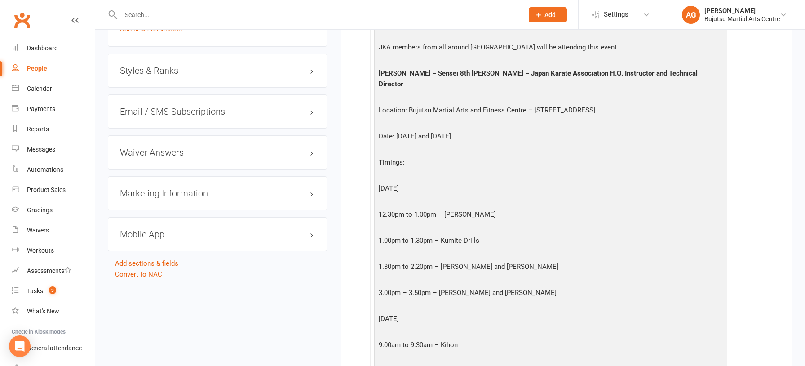
click at [152, 69] on h3 "Styles & Ranks" at bounding box center [217, 71] width 195 height 10
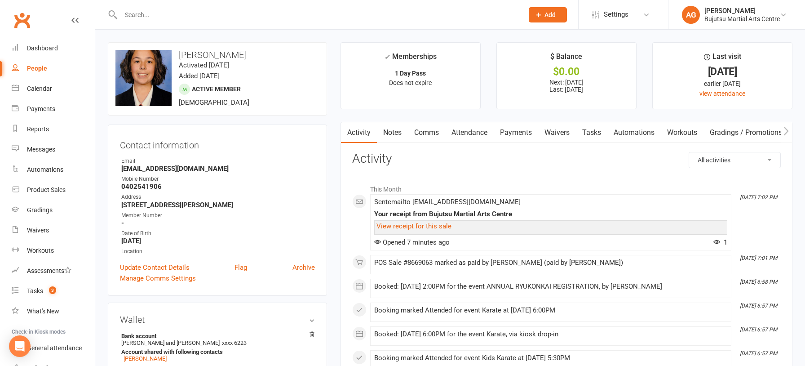
scroll to position [0, 0]
click at [557, 12] on button "Add" at bounding box center [548, 14] width 38 height 15
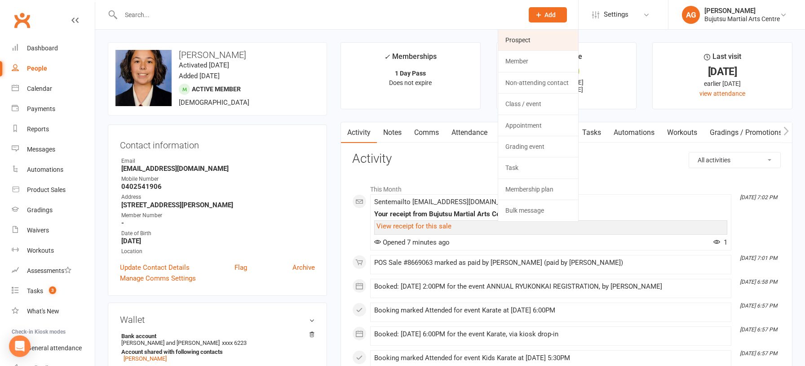
click at [524, 37] on link "Prospect" at bounding box center [538, 40] width 80 height 21
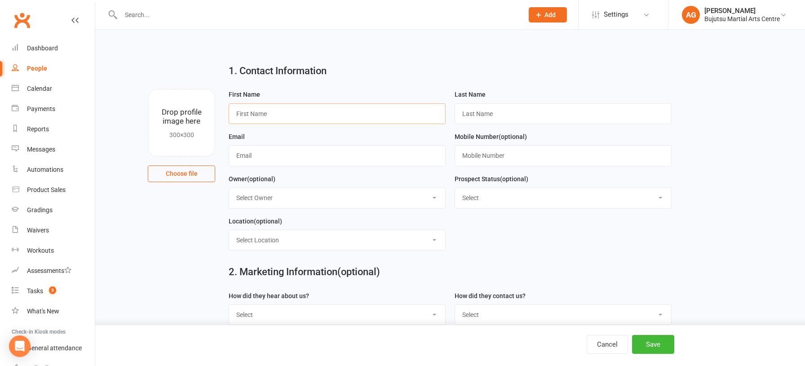
click at [256, 115] on input "text" at bounding box center [337, 113] width 217 height 21
type input "Naomi"
type input "Liebke"
click at [255, 155] on input "text" at bounding box center [337, 155] width 217 height 21
type input "b"
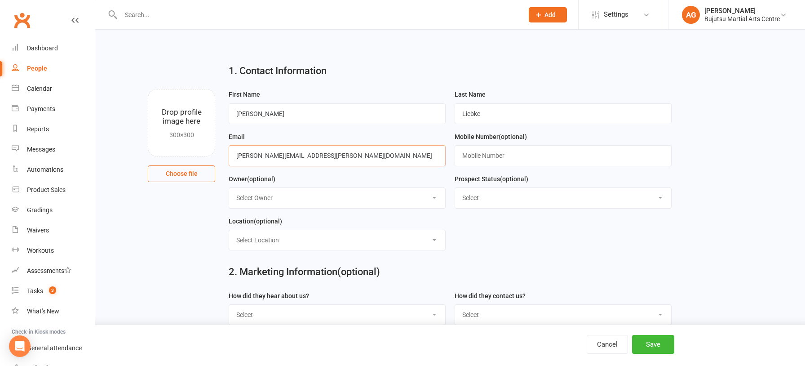
type input "naomi.liebke@gmail.com"
click at [495, 152] on input "text" at bounding box center [562, 155] width 217 height 21
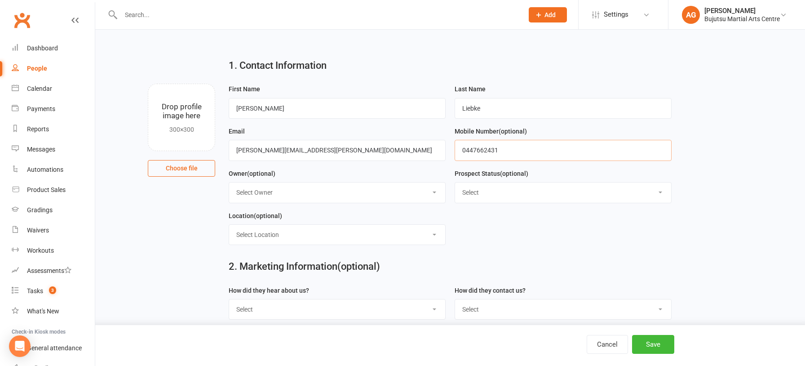
type input "0447662431"
click at [546, 190] on select "Select Initial Inquiry Information Package Sent Free Lesson Booked Follow Up Em…" at bounding box center [563, 192] width 216 height 20
select select "Free Lesson Booked"
click at [455, 183] on select "Select Initial Inquiry Information Package Sent Free Lesson Booked Follow Up Em…" at bounding box center [563, 192] width 216 height 20
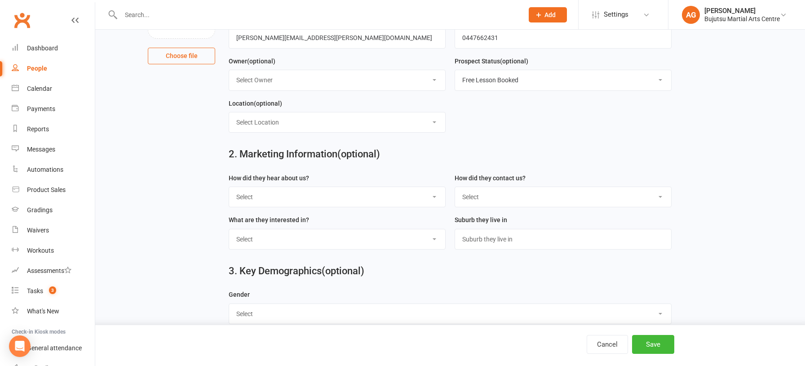
scroll to position [124, 0]
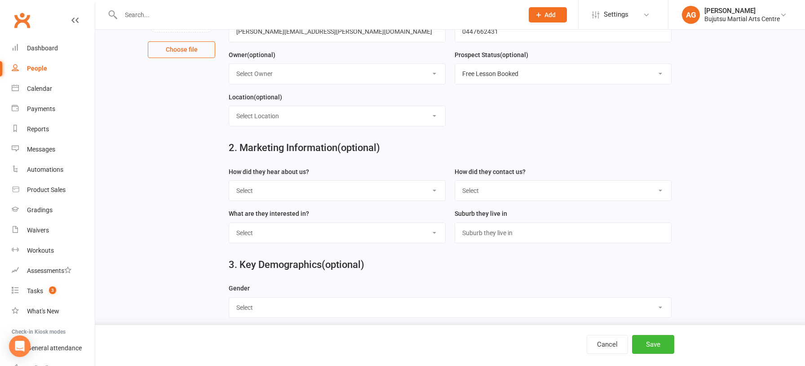
click at [549, 192] on select "Select Phone Email In-Facility Social Media Website Chat" at bounding box center [563, 191] width 216 height 20
select select "Phone"
click at [455, 181] on select "Select Phone Email In-Facility Social Media Website Chat" at bounding box center [563, 191] width 216 height 20
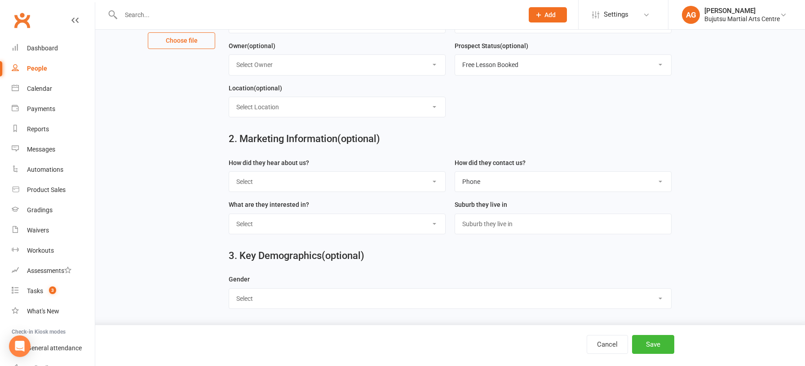
click at [391, 296] on select "Select Male Female" at bounding box center [450, 298] width 442 height 20
select select "Female"
click at [229, 288] on select "Select Male Female" at bounding box center [450, 298] width 442 height 20
click at [377, 225] on select "Select BJJ Boxing Gym Iaido Jodo Karate Karate for Toddlers Kobudo Kids BJJ Kid…" at bounding box center [337, 224] width 216 height 20
select select "Muay Thai"
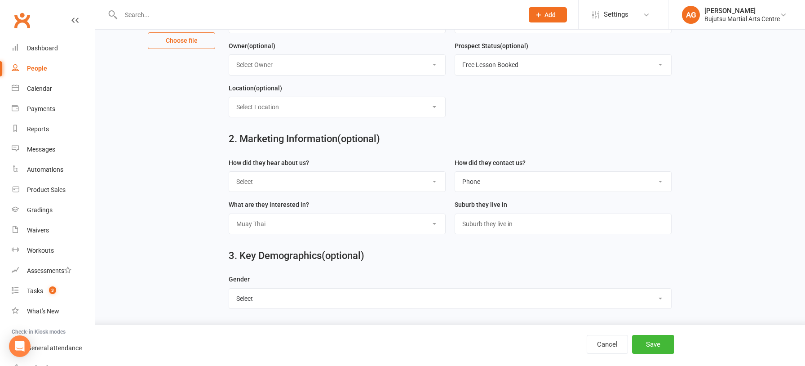
click at [229, 214] on select "Select BJJ Boxing Gym Iaido Jodo Karate Karate for Toddlers Kobudo Kids BJJ Kid…" at bounding box center [337, 224] width 216 height 20
click at [324, 183] on select "Select Google Other Social Media Through A Friend Walk by Referred" at bounding box center [337, 182] width 216 height 20
select select "Other"
click at [229, 172] on select "Select Google Other Social Media Through A Friend Walk by Referred" at bounding box center [337, 182] width 216 height 20
click at [650, 351] on button "Save" at bounding box center [653, 344] width 42 height 19
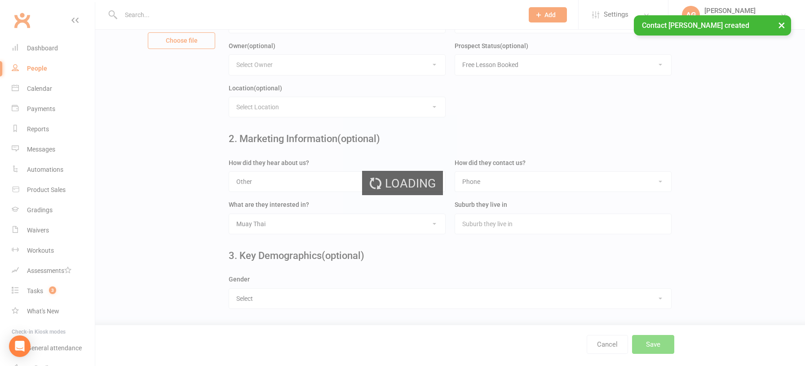
scroll to position [0, 0]
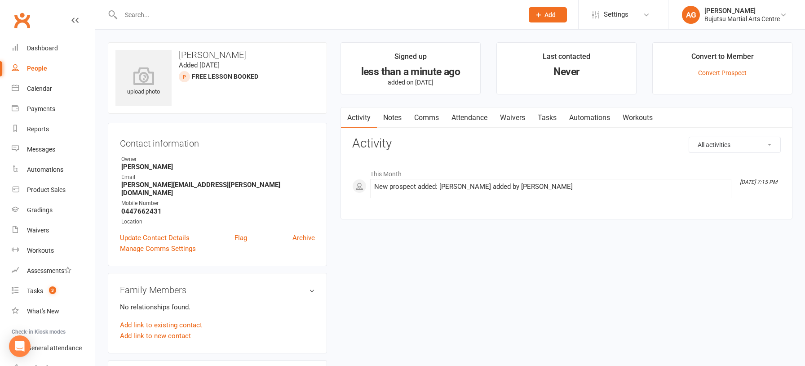
click at [426, 118] on link "Comms" at bounding box center [426, 117] width 37 height 21
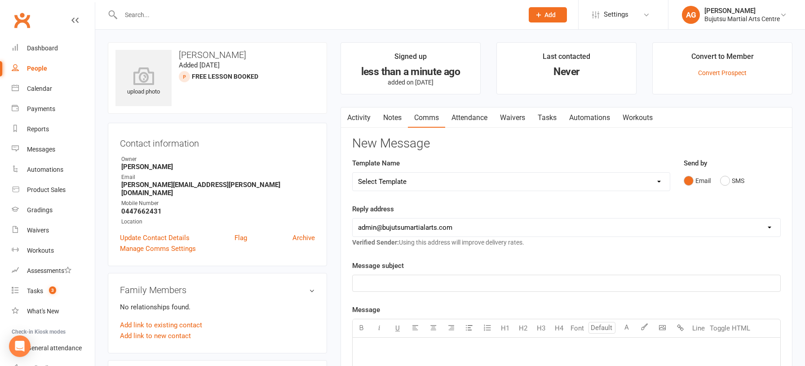
click at [421, 179] on select "Select Template [Email] Japan Karate Association Annual Registration [Email] Ry…" at bounding box center [511, 181] width 317 height 18
select select "29"
click at [353, 172] on select "Select Template [Email] Japan Karate Association Annual Registration [Email] Ry…" at bounding box center [511, 181] width 317 height 18
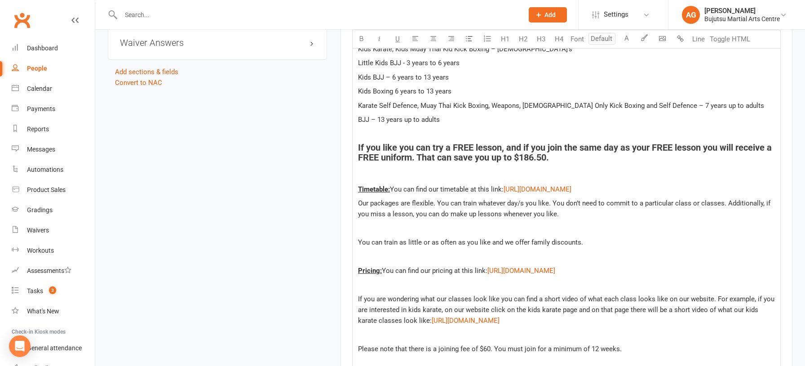
scroll to position [571, 0]
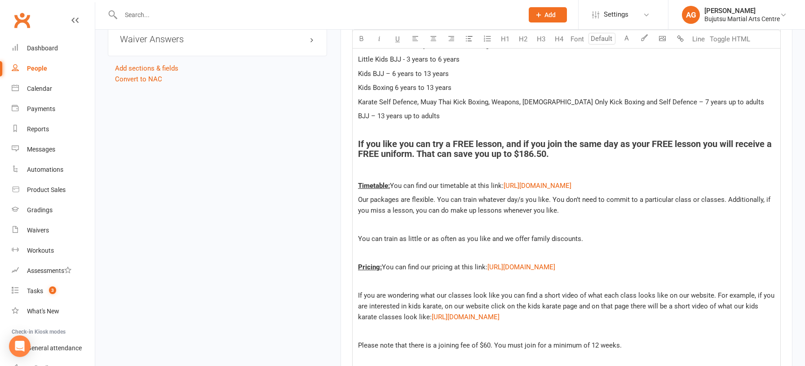
click at [401, 167] on p at bounding box center [566, 171] width 417 height 11
click at [361, 169] on span "Our Muay Thai classes are run 6 days a week Mondays through to Saturday." at bounding box center [471, 171] width 223 height 8
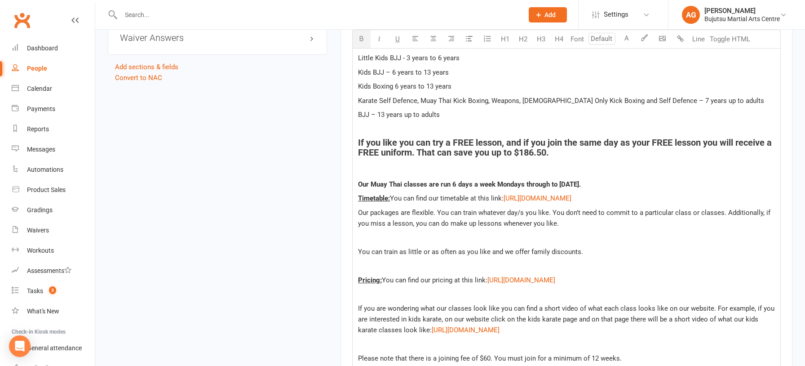
click at [358, 197] on span "Timetable:" at bounding box center [374, 198] width 32 height 8
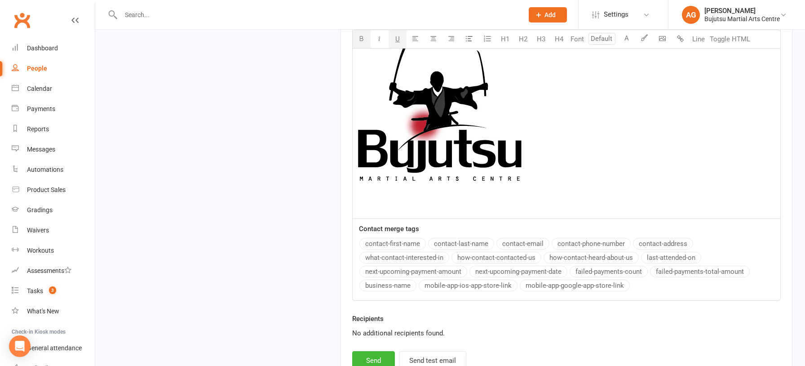
scroll to position [1181, 0]
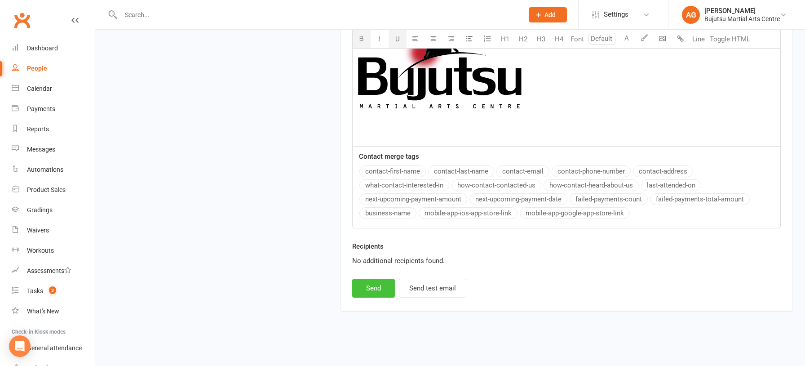
click at [375, 282] on button "Send" at bounding box center [373, 287] width 43 height 19
select select
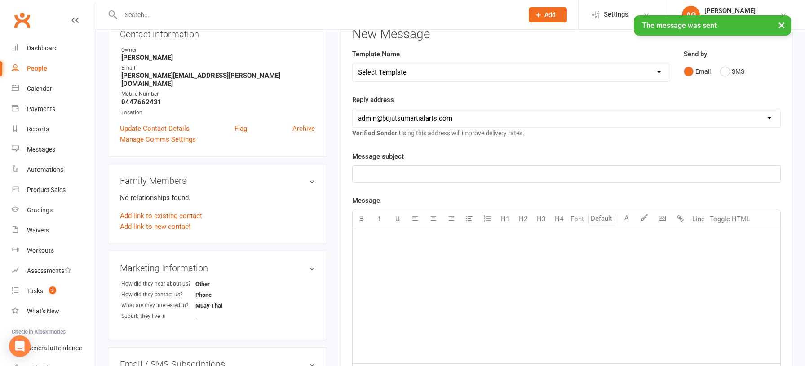
scroll to position [0, 0]
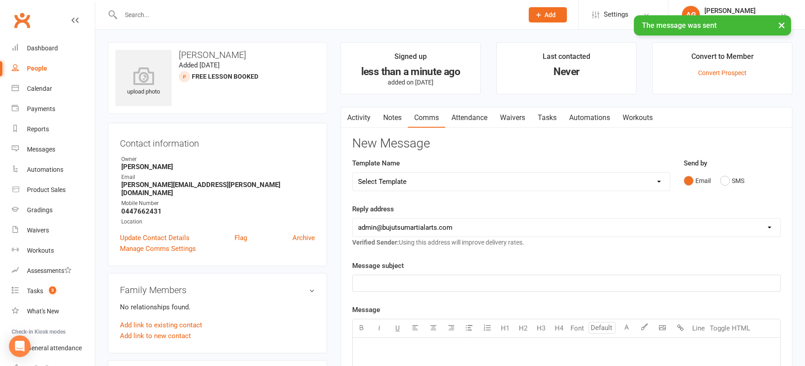
click at [472, 119] on link "Attendance" at bounding box center [469, 117] width 49 height 21
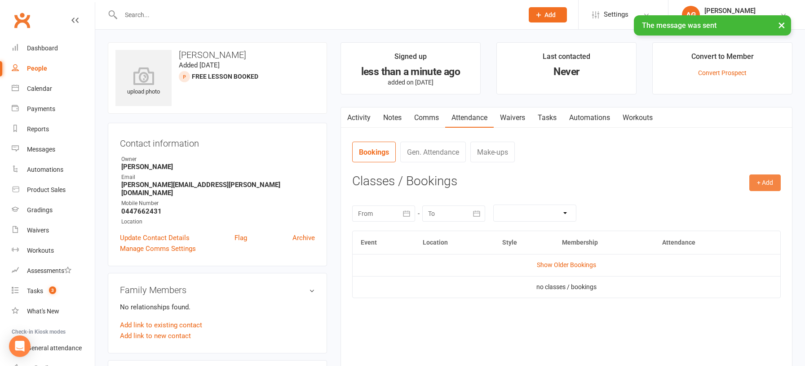
click at [760, 179] on button "+ Add" at bounding box center [764, 182] width 31 height 16
click at [713, 203] on link "Book Event" at bounding box center [735, 203] width 89 height 18
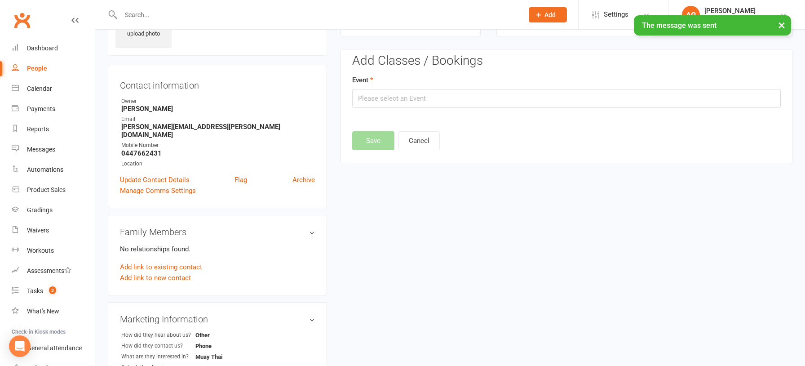
scroll to position [62, 0]
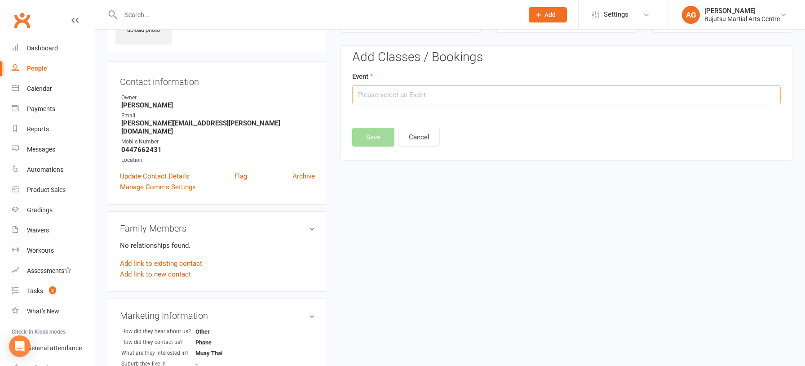
click at [441, 97] on input "text" at bounding box center [566, 94] width 428 height 19
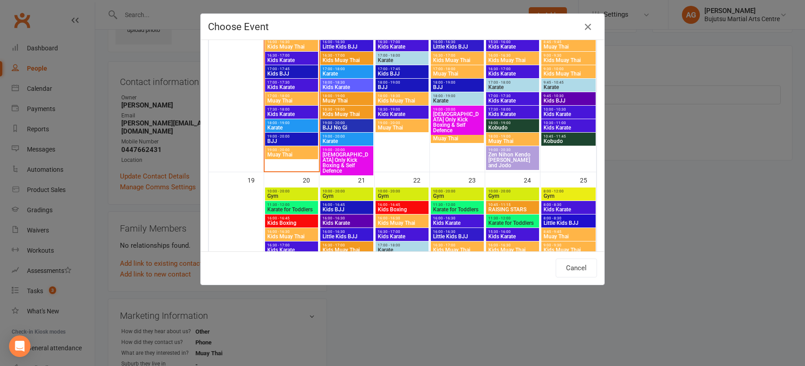
scroll to position [496, 0]
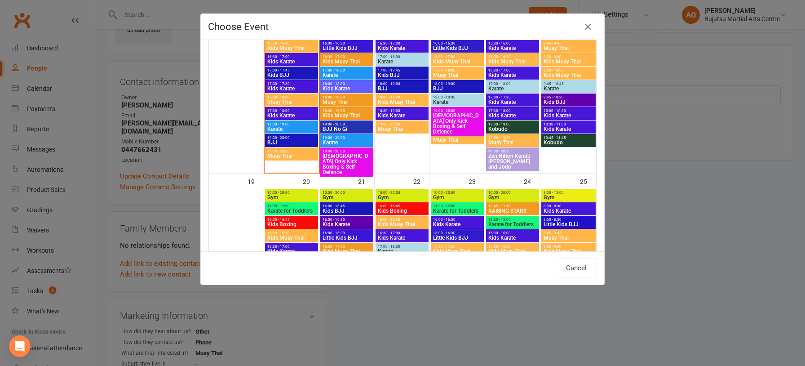
click at [563, 45] on span "Muay Thai" at bounding box center [568, 47] width 51 height 5
type input "Muay Thai - Oct 18, 2025 8:45:00 AM"
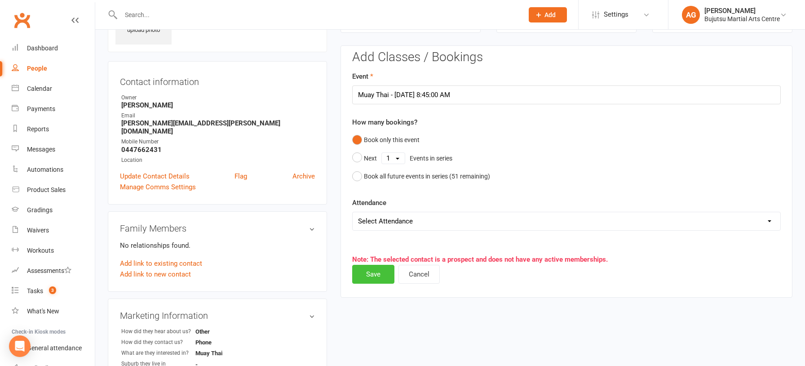
click at [380, 273] on button "Save" at bounding box center [373, 274] width 42 height 19
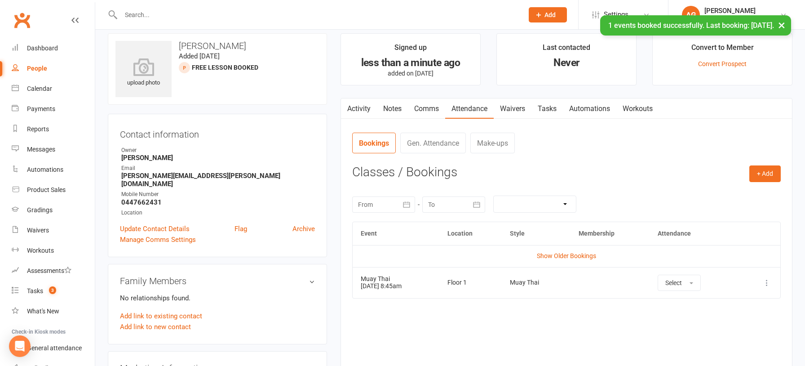
scroll to position [0, 0]
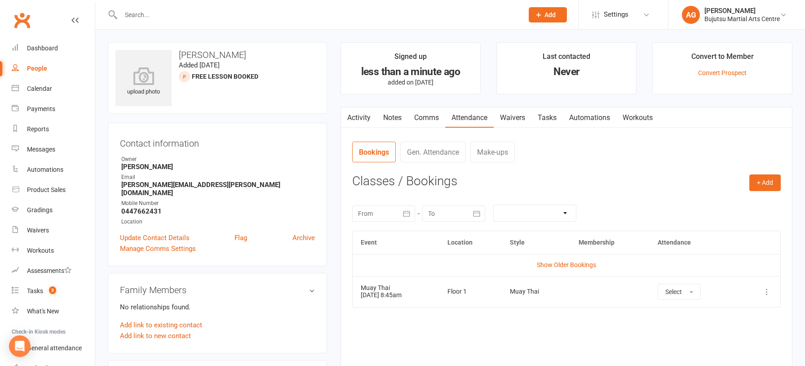
click at [551, 13] on span "Add" at bounding box center [549, 14] width 11 height 7
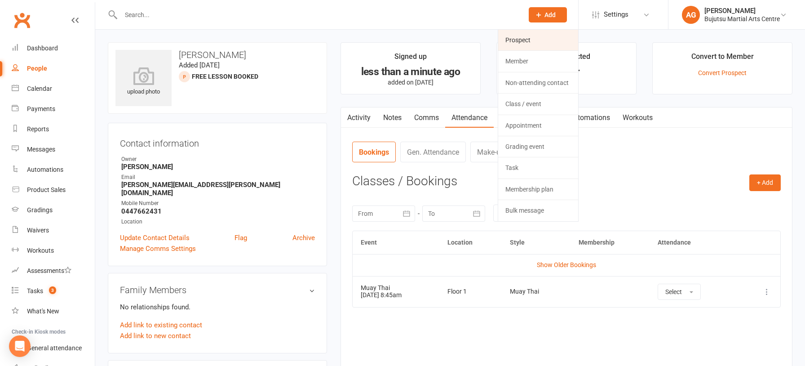
click at [525, 40] on link "Prospect" at bounding box center [538, 40] width 80 height 21
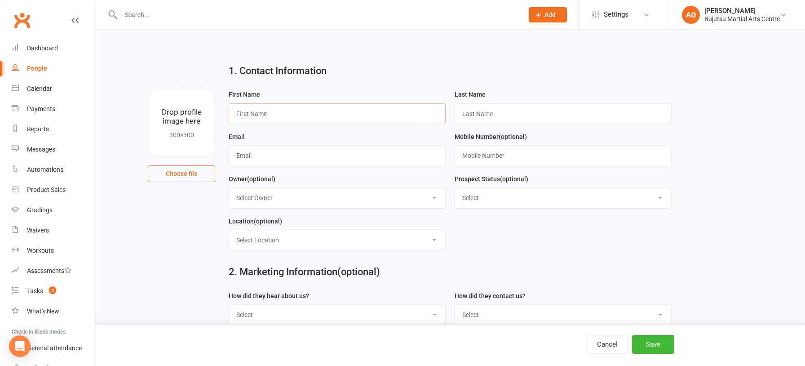
click at [276, 116] on input "text" at bounding box center [337, 113] width 217 height 21
type input "Elise"
type input "Pay"
click at [272, 148] on input "text" at bounding box center [337, 155] width 217 height 21
type input "elisebpay@gmail.com"
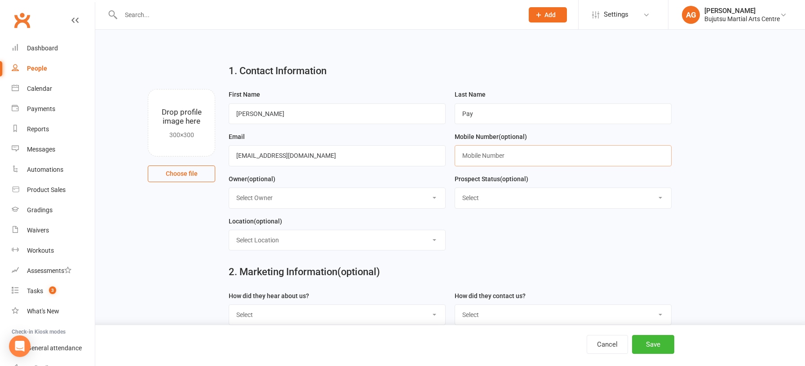
click at [481, 159] on input "text" at bounding box center [562, 155] width 217 height 21
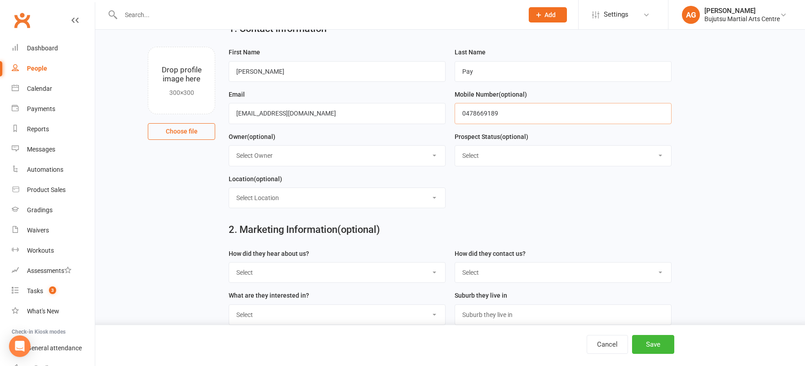
scroll to position [45, 0]
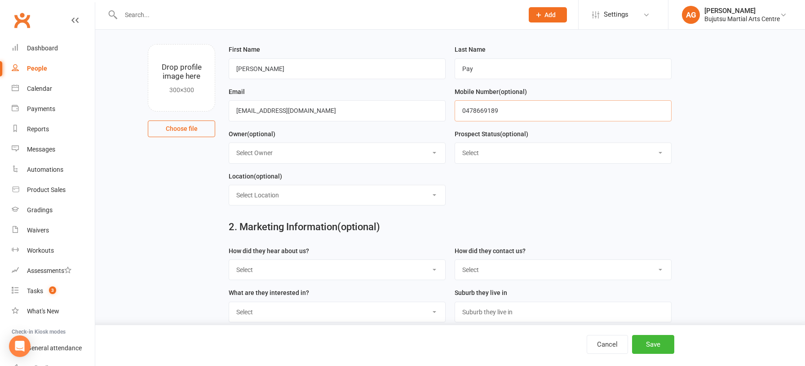
type input "0478669189"
click at [494, 151] on select "Select Initial Inquiry Information Package Sent Free Lesson Booked Follow Up Em…" at bounding box center [563, 153] width 216 height 20
select select "Free Lesson Booked"
click at [455, 143] on select "Select Initial Inquiry Information Package Sent Free Lesson Booked Follow Up Em…" at bounding box center [563, 153] width 216 height 20
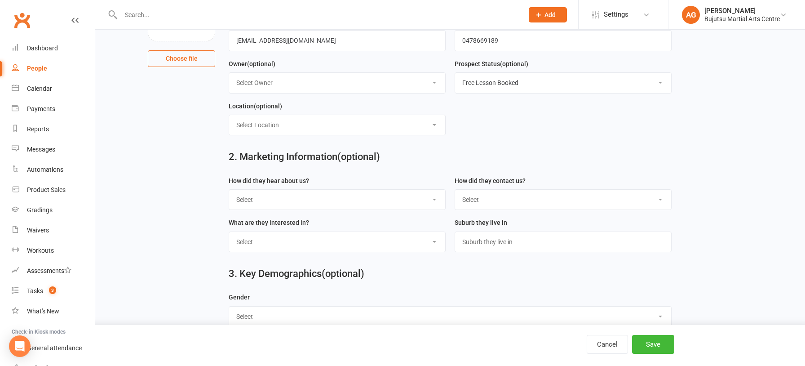
scroll to position [133, 0]
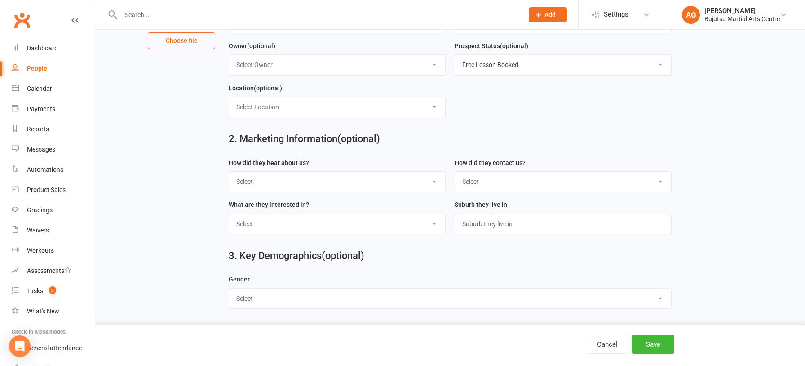
click at [476, 180] on select "Select Phone Email In-Facility Social Media Website Chat" at bounding box center [563, 182] width 216 height 20
select select "Phone"
click at [455, 172] on select "Select Phone Email In-Facility Social Media Website Chat" at bounding box center [563, 182] width 216 height 20
click at [371, 181] on select "Select Google Other Social Media Through A Friend Walk by Referred" at bounding box center [337, 182] width 216 height 20
select select "Google"
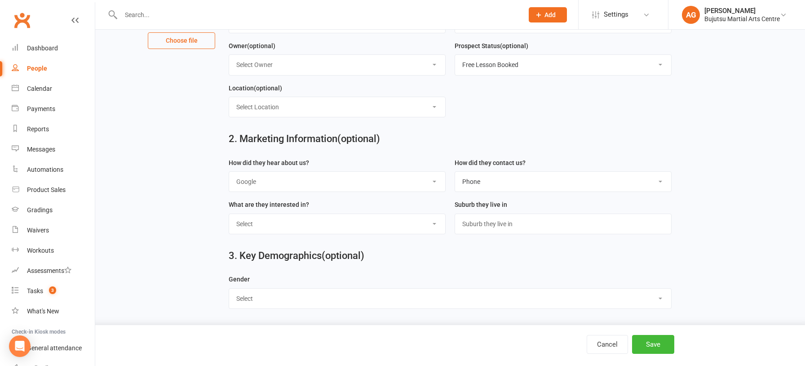
click at [229, 172] on select "Select Google Other Social Media Through A Friend Walk by Referred" at bounding box center [337, 182] width 216 height 20
click at [370, 225] on select "Select BJJ Boxing Gym Iaido Jodo Karate Karate for Toddlers Kobudo Kids BJJ Kid…" at bounding box center [337, 224] width 216 height 20
select select "Kids BJJ"
click at [229, 214] on select "Select BJJ Boxing Gym Iaido Jodo Karate Karate for Toddlers Kobudo Kids BJJ Kid…" at bounding box center [337, 224] width 216 height 20
click at [481, 297] on select "Select Male Female" at bounding box center [450, 298] width 442 height 20
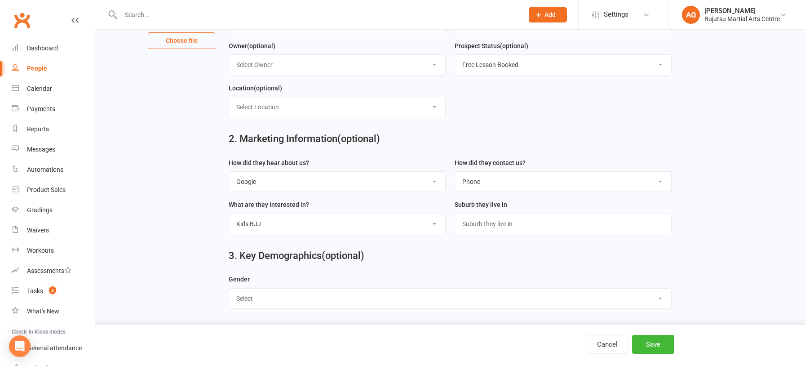
select select "Female"
click at [229, 288] on select "Select Male Female" at bounding box center [450, 298] width 442 height 20
click at [665, 344] on button "Save" at bounding box center [653, 344] width 42 height 19
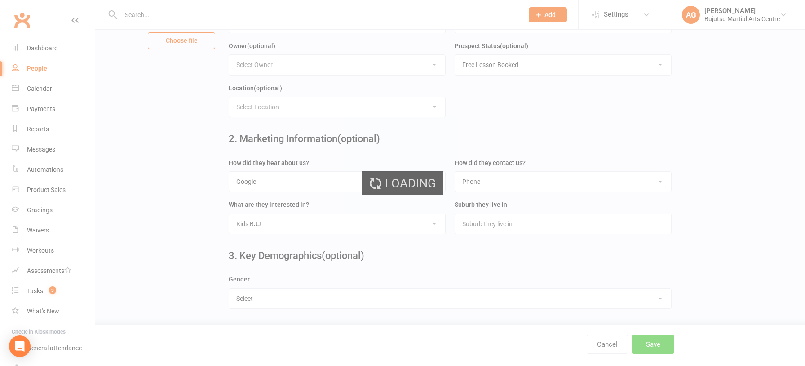
scroll to position [0, 0]
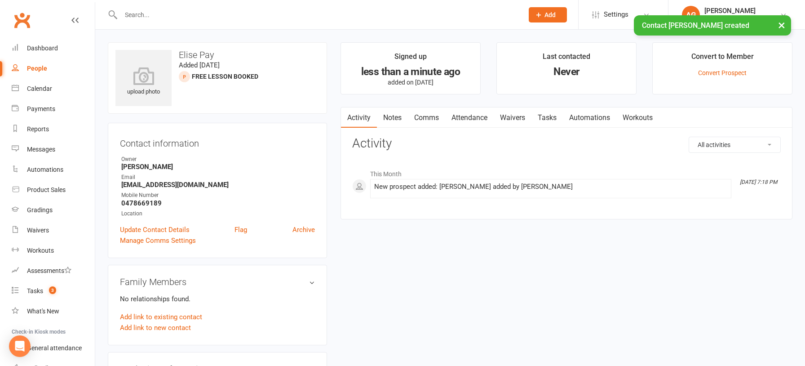
click at [423, 118] on link "Comms" at bounding box center [426, 117] width 37 height 21
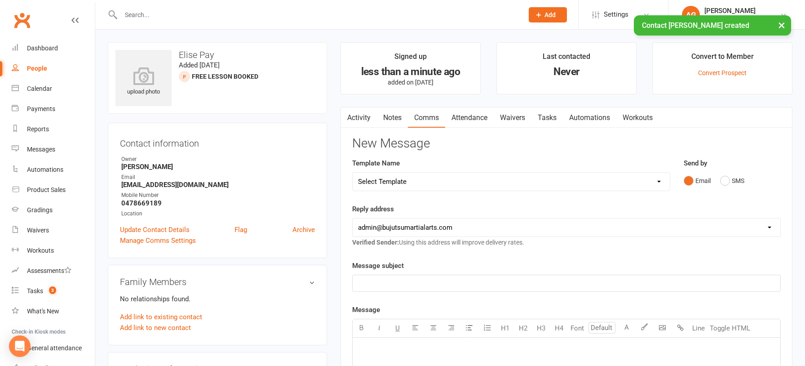
click at [423, 183] on select "Select Template [Email] Japan Karate Association Annual Registration [Email] Ry…" at bounding box center [511, 181] width 317 height 18
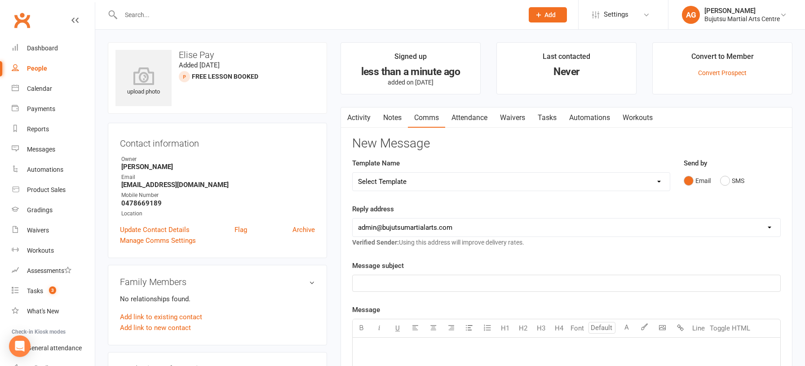
select select "29"
click at [353, 172] on select "Select Template [Email] Japan Karate Association Annual Registration [Email] Ry…" at bounding box center [511, 181] width 317 height 18
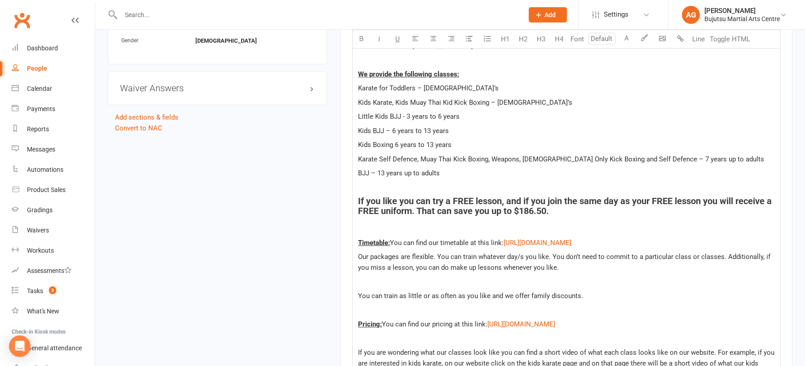
scroll to position [526, 0]
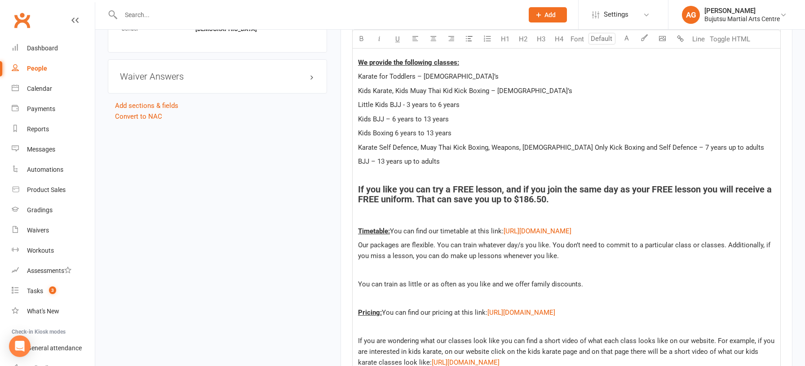
click at [386, 214] on p at bounding box center [566, 216] width 417 height 11
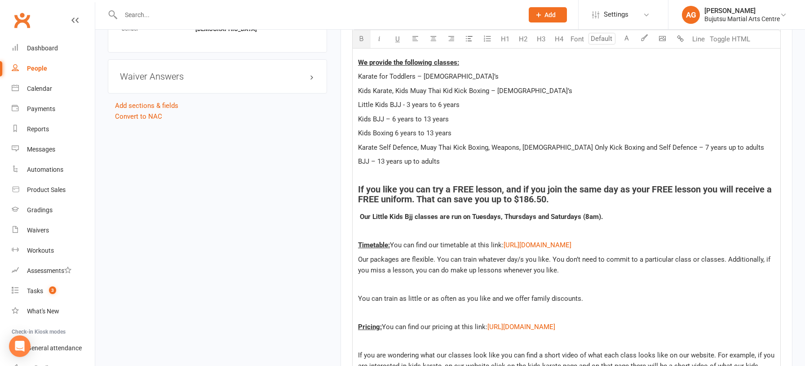
click at [360, 215] on span "Our Little Kids Bjj classes are run on Tuesdays, Thursdays and Saturdays (8am)." at bounding box center [481, 216] width 243 height 8
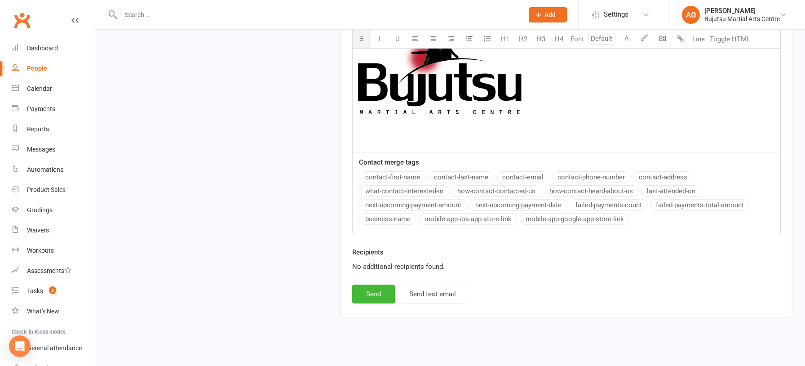
scroll to position [1181, 0]
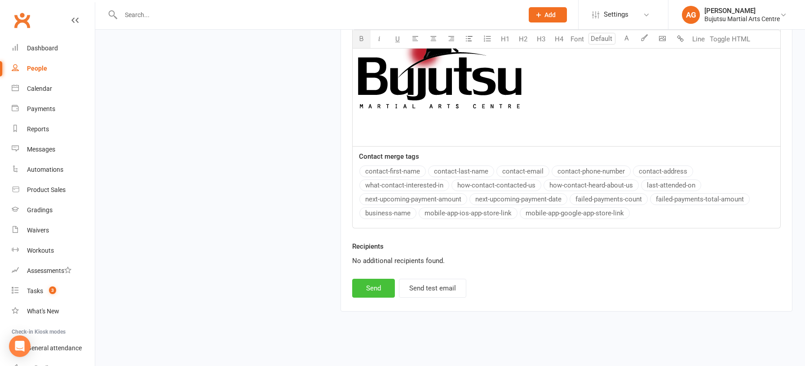
click at [374, 284] on button "Send" at bounding box center [373, 287] width 43 height 19
select select
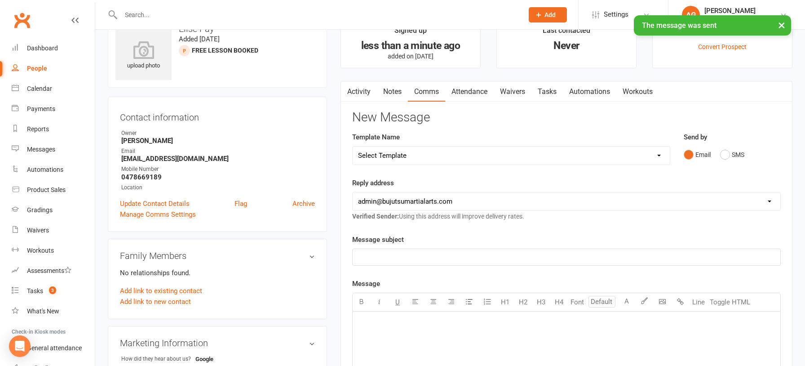
scroll to position [0, 0]
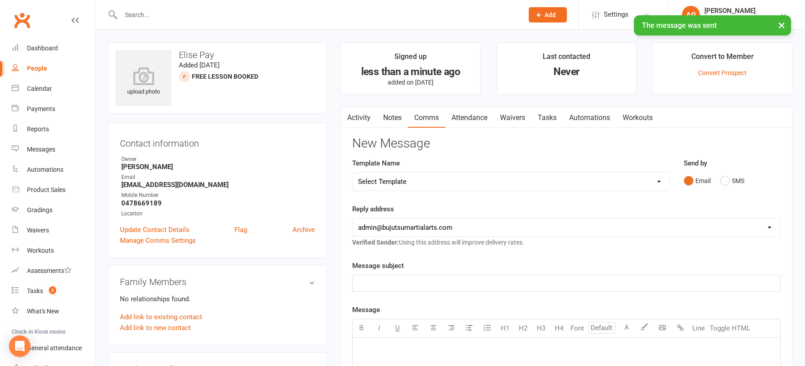
click at [470, 116] on link "Attendance" at bounding box center [469, 117] width 49 height 21
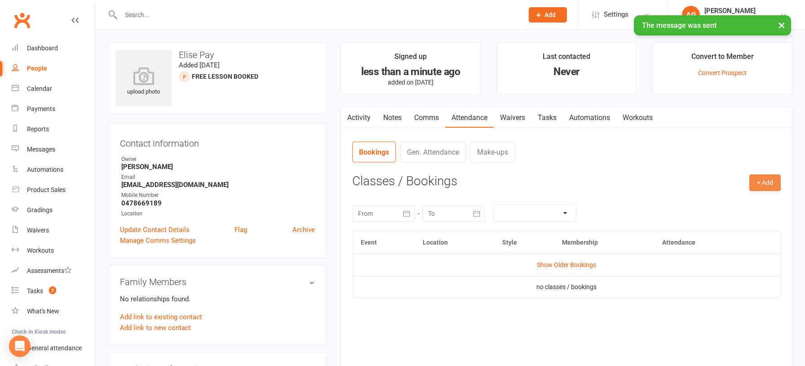
click at [757, 180] on button "+ Add" at bounding box center [764, 182] width 31 height 16
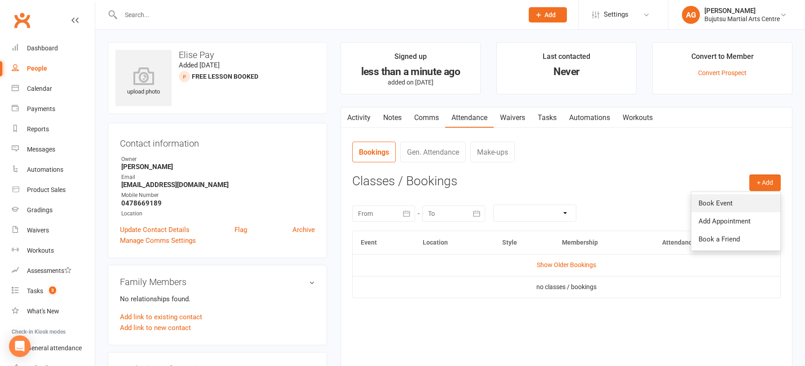
click at [722, 202] on link "Book Event" at bounding box center [735, 203] width 89 height 18
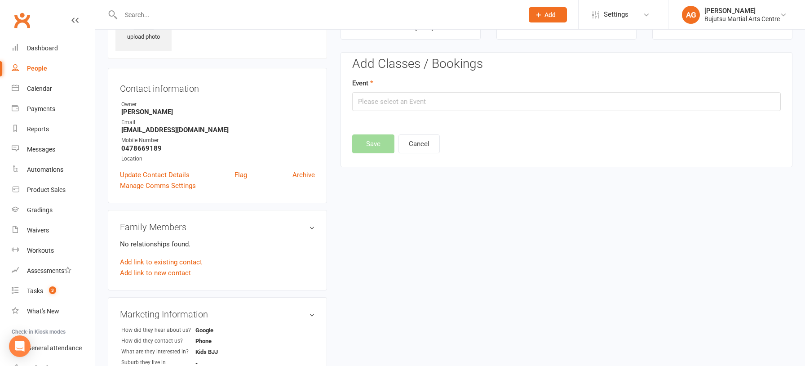
scroll to position [62, 0]
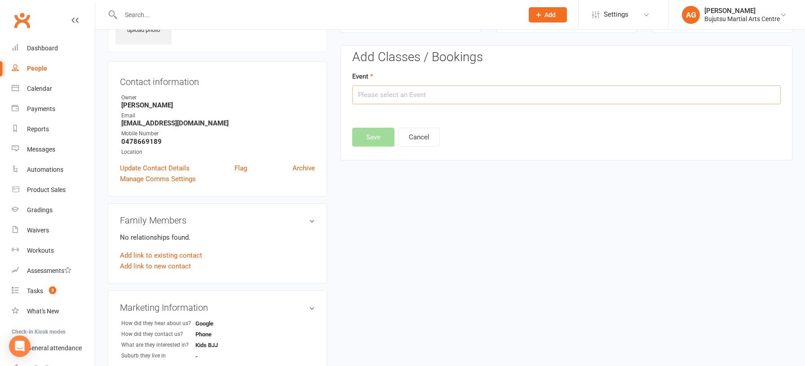
click at [425, 93] on input "text" at bounding box center [566, 94] width 428 height 19
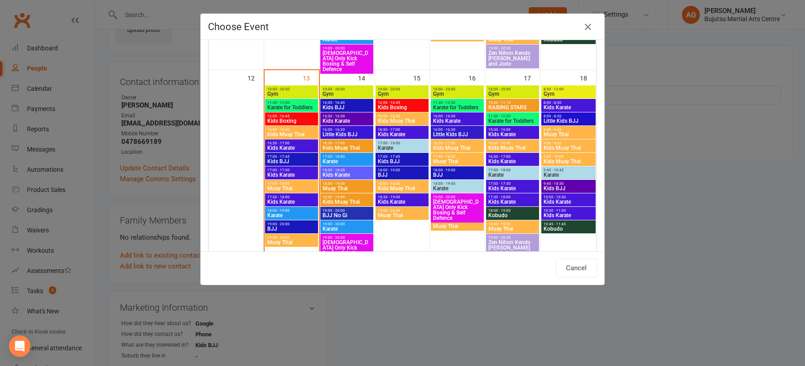
scroll to position [411, 0]
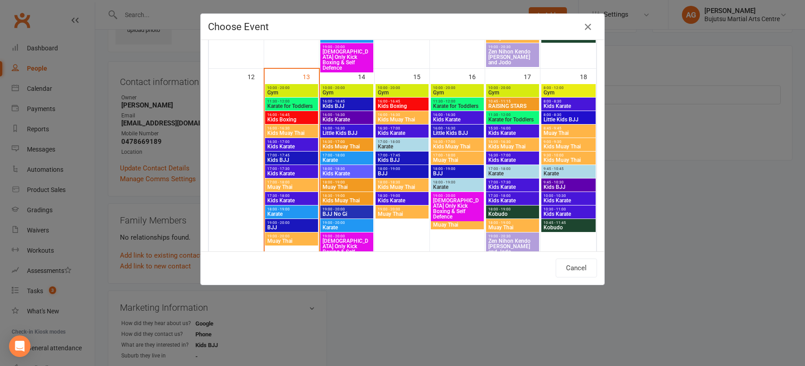
click at [335, 131] on span "Little Kids BJJ" at bounding box center [346, 132] width 49 height 5
type input "Little Kids BJJ - Oct 14, 2025 4:00:00 PM"
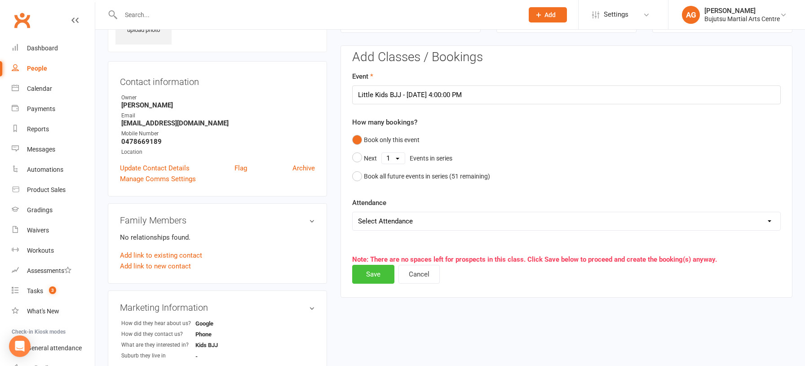
click at [375, 275] on button "Save" at bounding box center [373, 274] width 42 height 19
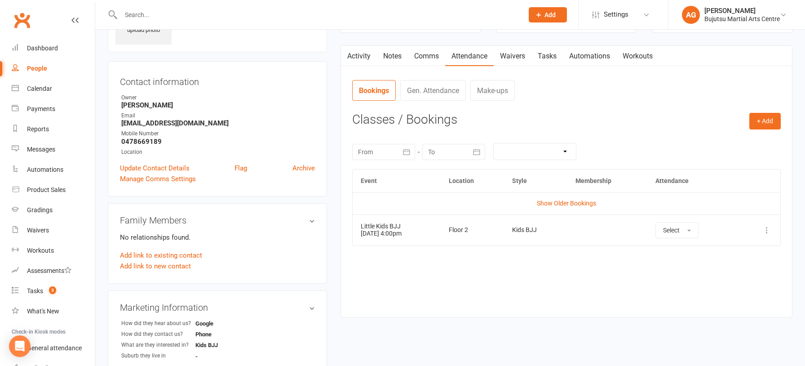
scroll to position [0, 0]
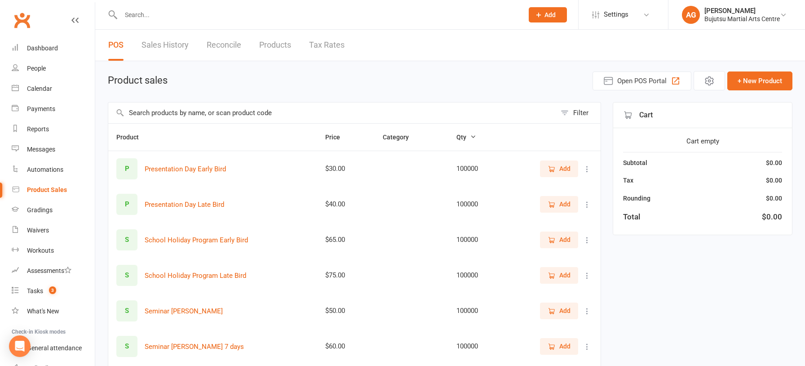
click at [154, 14] on input "text" at bounding box center [317, 15] width 399 height 13
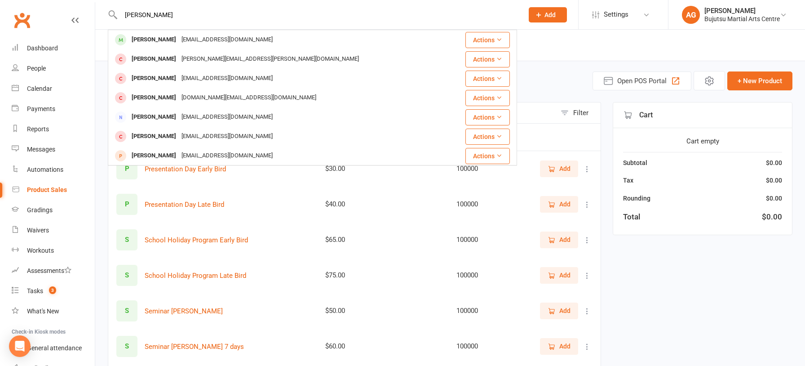
type input "zali blackman"
click at [168, 40] on div "Zali Blackman" at bounding box center [154, 39] width 50 height 13
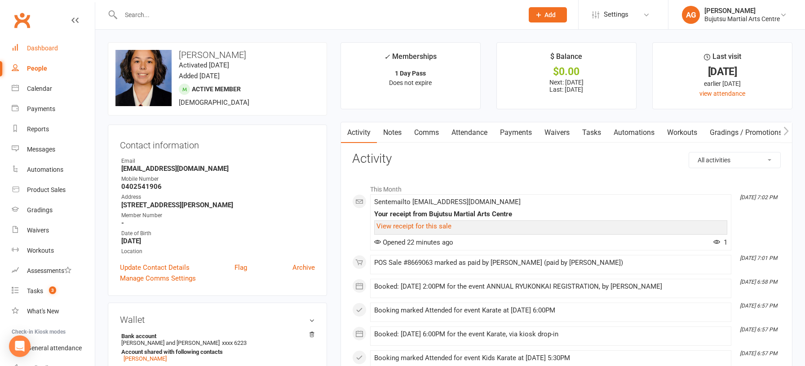
click at [36, 44] on link "Dashboard" at bounding box center [53, 48] width 83 height 20
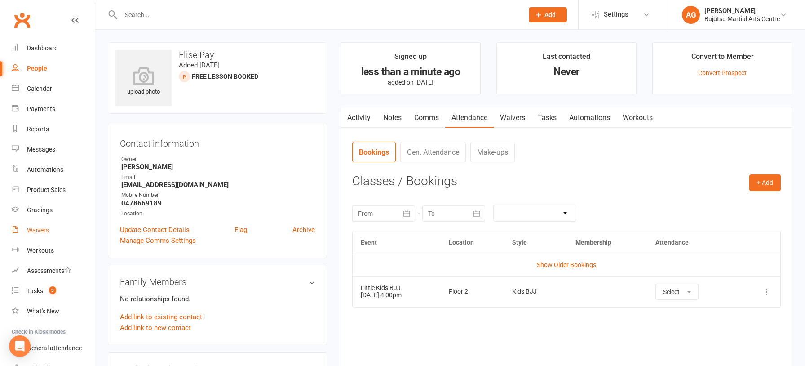
click at [37, 228] on div "Waivers" at bounding box center [38, 229] width 22 height 7
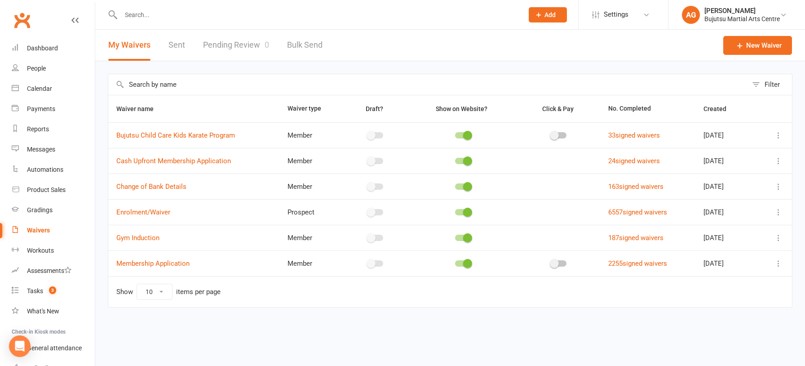
click at [236, 46] on link "Pending Review 0" at bounding box center [236, 45] width 66 height 31
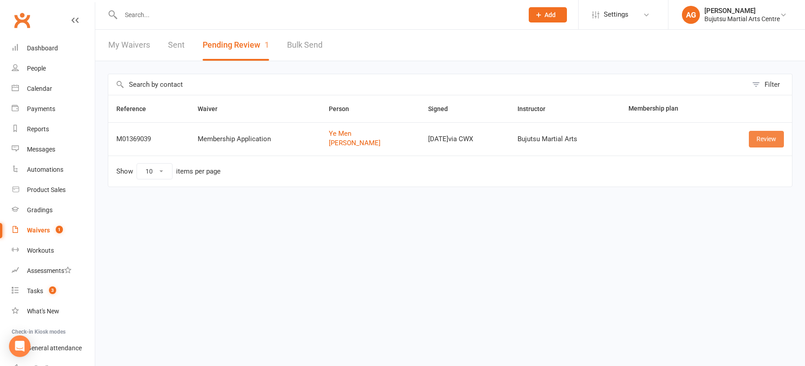
click at [762, 138] on link "Review" at bounding box center [766, 139] width 35 height 16
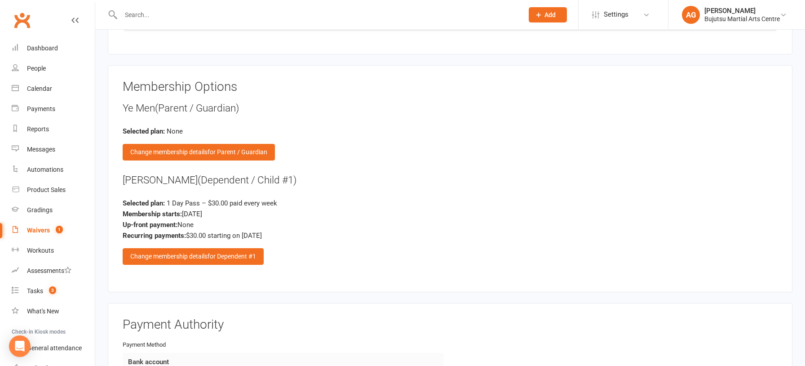
scroll to position [1178, 0]
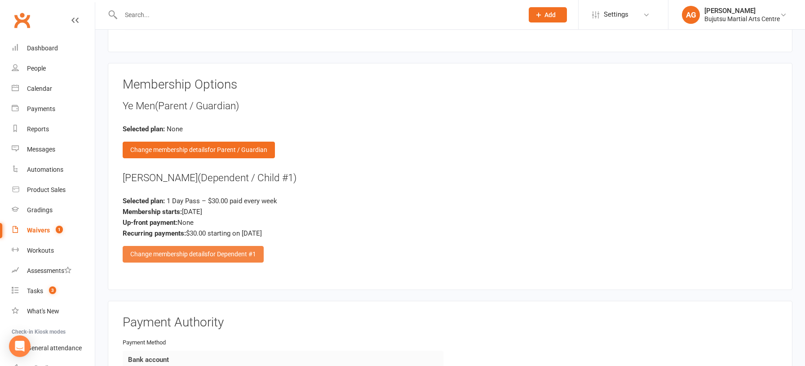
click at [210, 250] on span "for Dependent #1" at bounding box center [231, 253] width 49 height 7
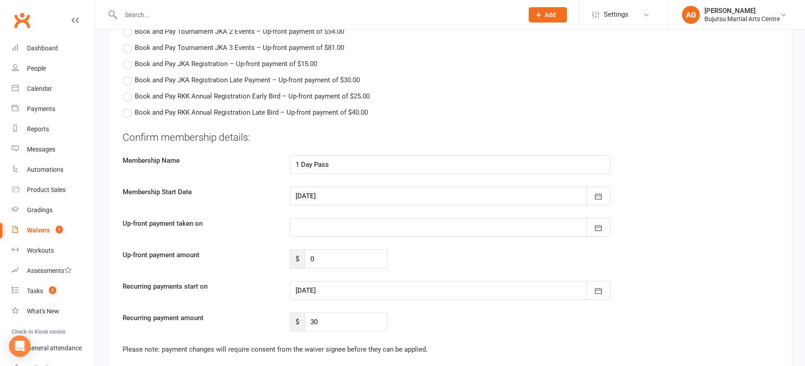
click at [450, 281] on div at bounding box center [450, 290] width 321 height 19
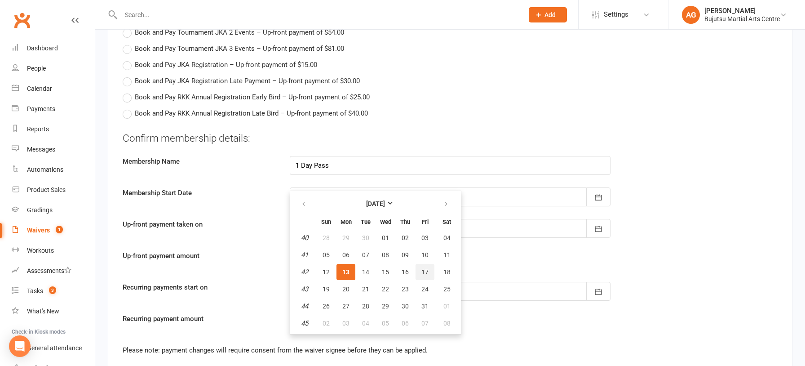
click at [427, 268] on span "17" at bounding box center [424, 271] width 7 height 7
type input "[DATE]"
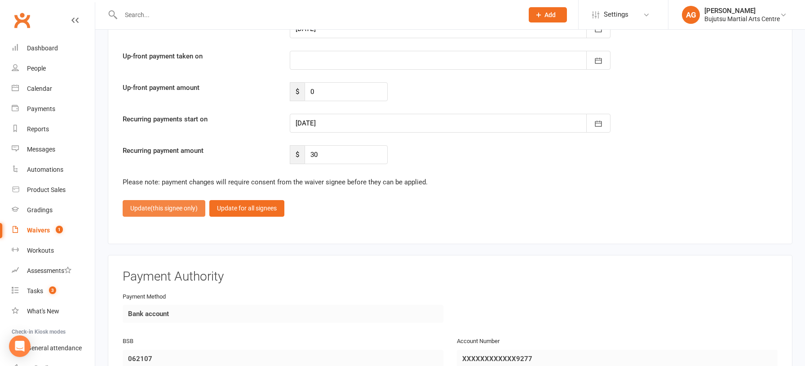
click at [154, 204] on span "(this signee only)" at bounding box center [173, 207] width 47 height 7
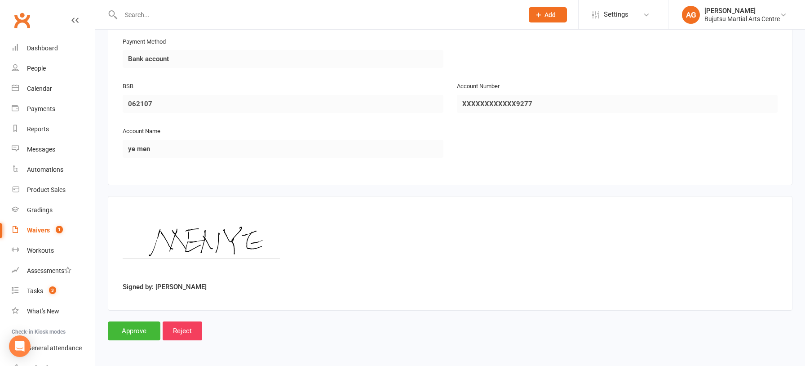
scroll to position [1464, 0]
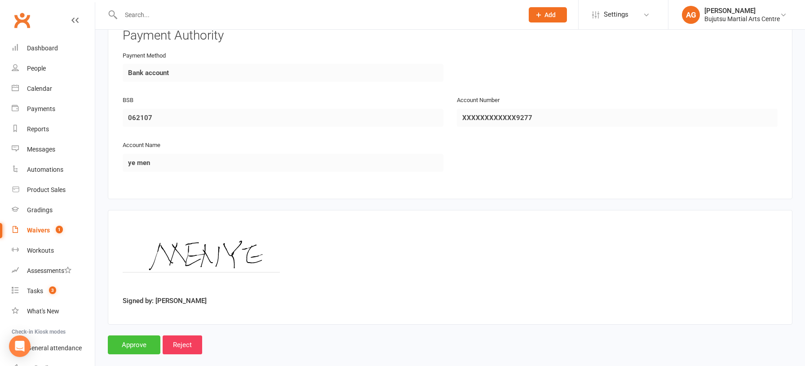
click at [128, 335] on input "Approve" at bounding box center [134, 344] width 53 height 19
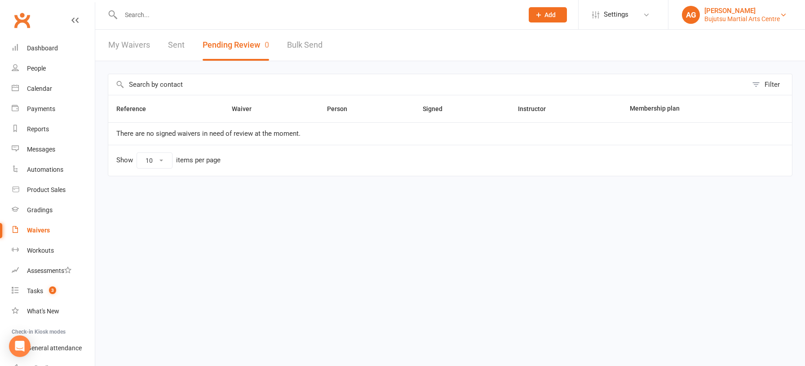
click at [710, 9] on div "[PERSON_NAME]" at bounding box center [741, 11] width 75 height 8
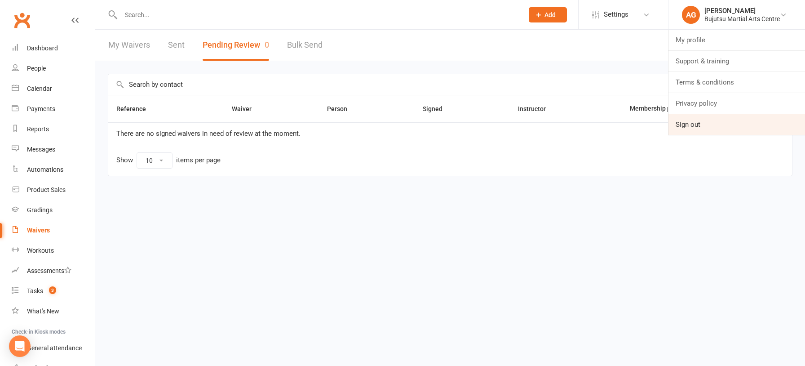
click at [690, 123] on link "Sign out" at bounding box center [736, 124] width 137 height 21
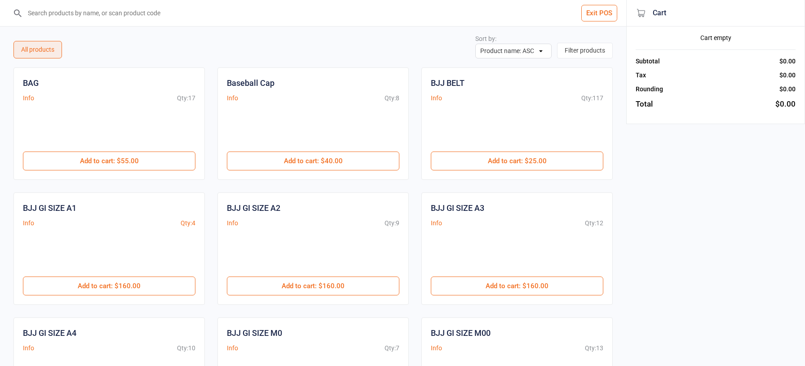
click at [155, 10] on input "search" at bounding box center [318, 13] width 590 height 26
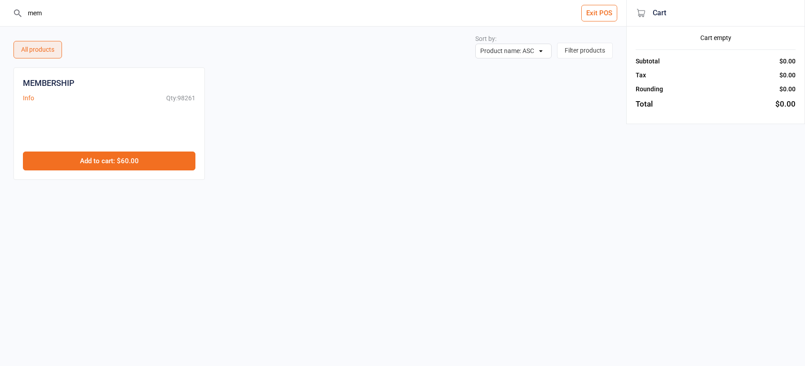
click at [172, 155] on button "Add to cart : $60.00" at bounding box center [109, 160] width 172 height 19
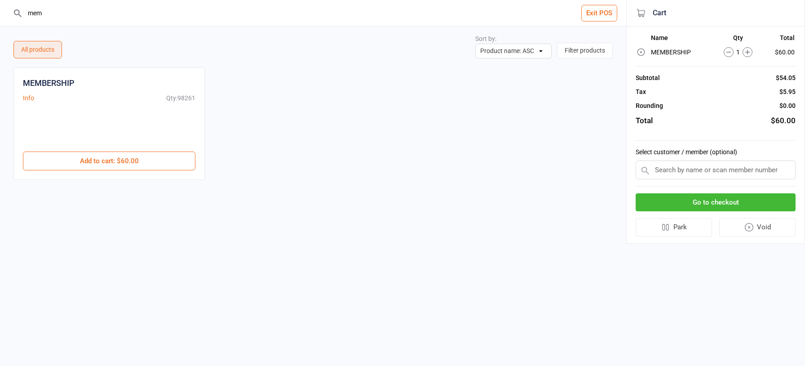
click at [80, 18] on input "mem" at bounding box center [318, 13] width 590 height 26
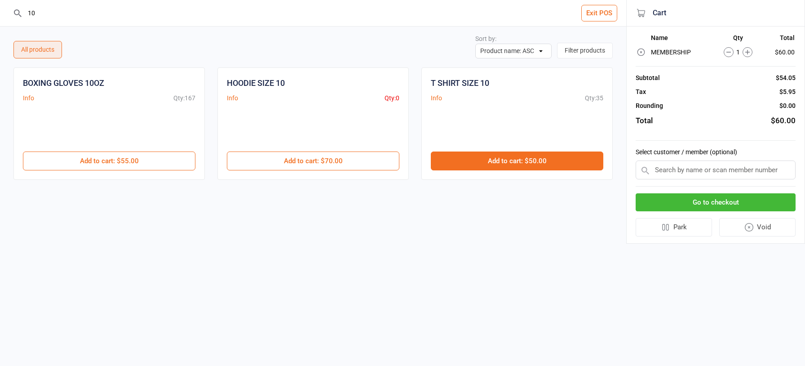
click at [494, 154] on button "Add to cart : $50.00" at bounding box center [517, 160] width 172 height 19
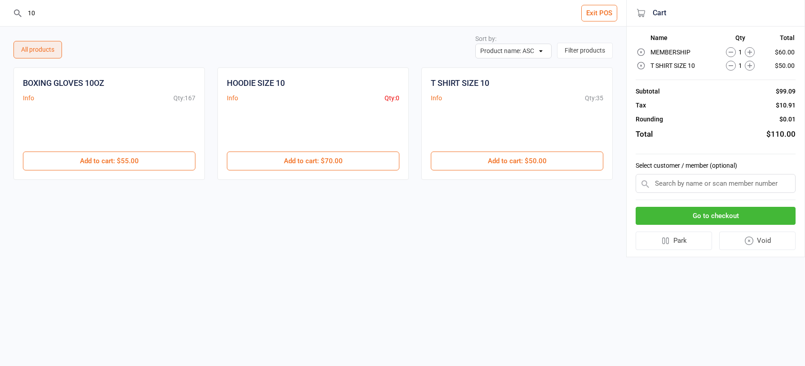
click at [57, 9] on input "10" at bounding box center [318, 13] width 590 height 26
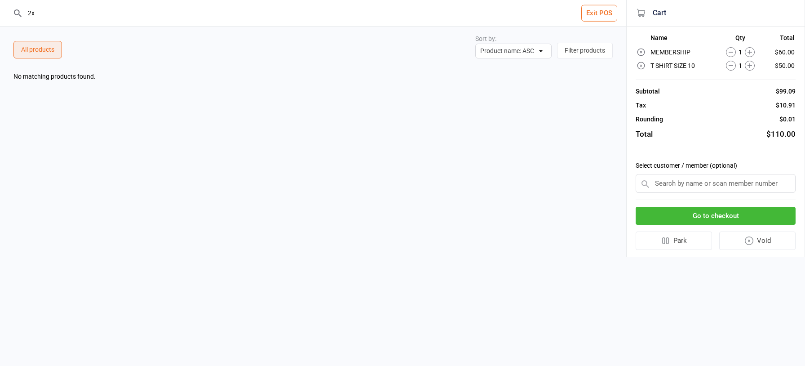
type input "2"
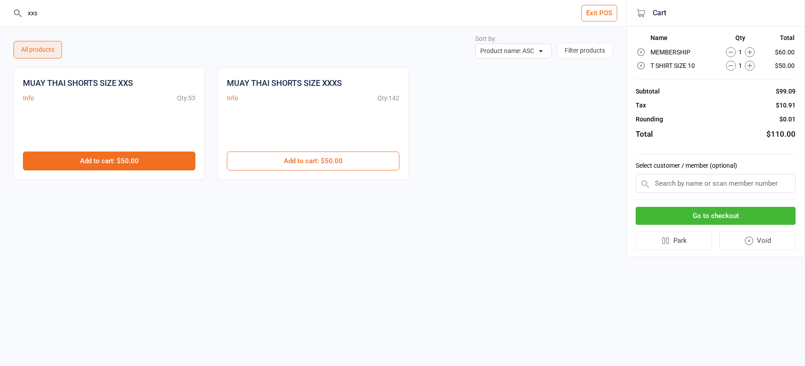
type input "xxs"
click at [153, 154] on button "Add to cart : $50.00" at bounding box center [109, 160] width 172 height 19
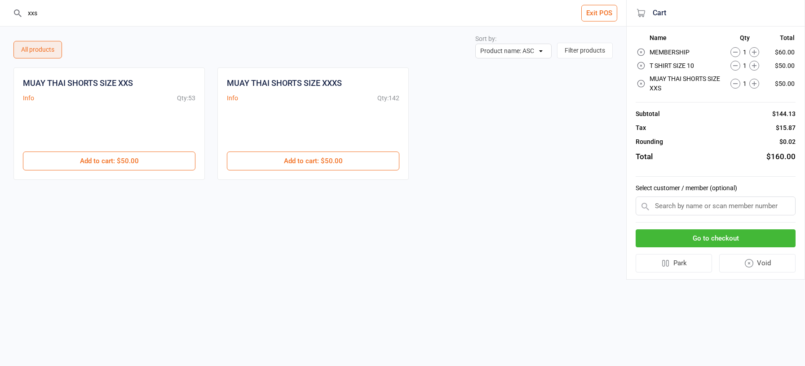
click at [688, 209] on input "text" at bounding box center [715, 205] width 160 height 19
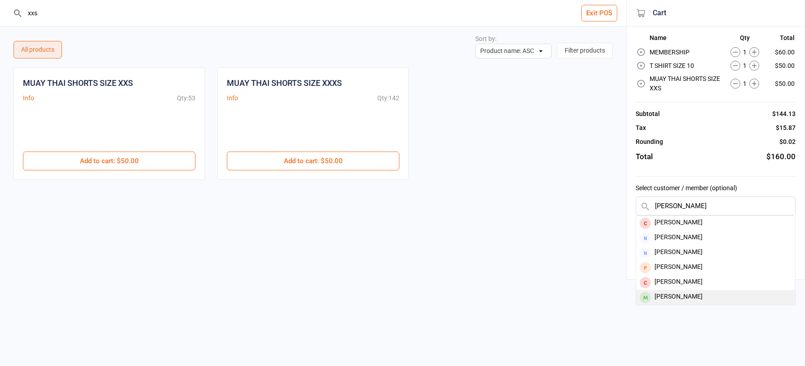
type input "[PERSON_NAME]"
click at [697, 291] on div "[PERSON_NAME]" at bounding box center [715, 297] width 159 height 15
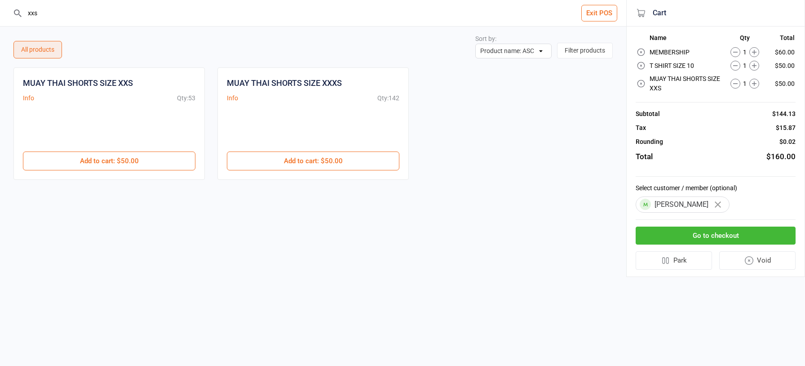
click at [712, 234] on button "Go to checkout" at bounding box center [715, 235] width 160 height 18
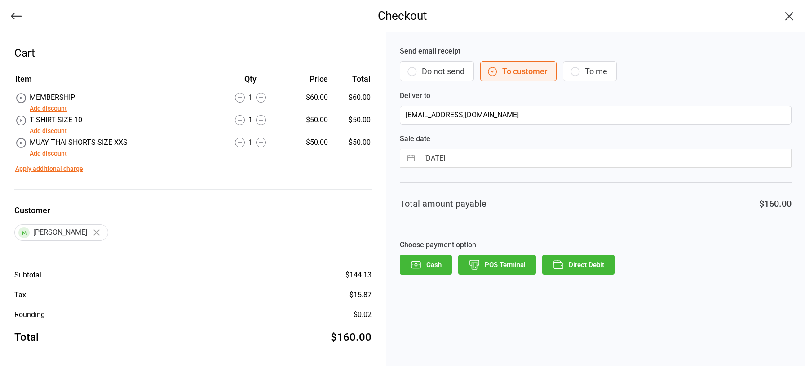
click at [44, 132] on button "Add discount" at bounding box center [48, 130] width 37 height 9
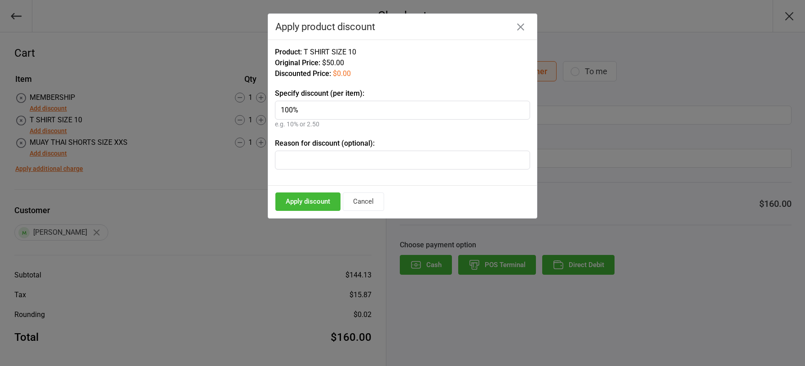
type input "100%"
click at [304, 198] on button "Apply discount" at bounding box center [307, 201] width 65 height 18
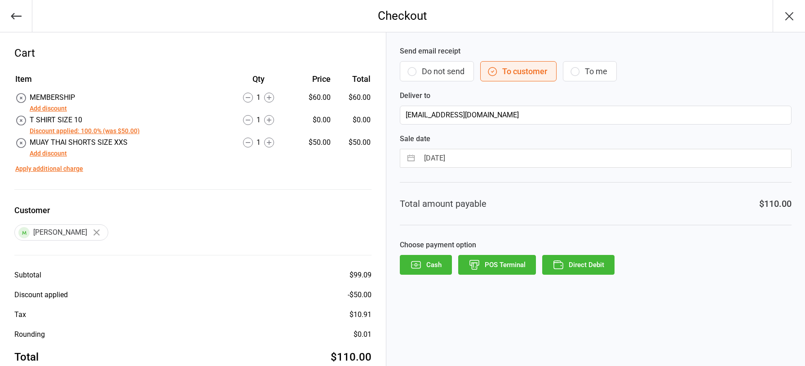
click at [59, 152] on button "Add discount" at bounding box center [48, 153] width 37 height 9
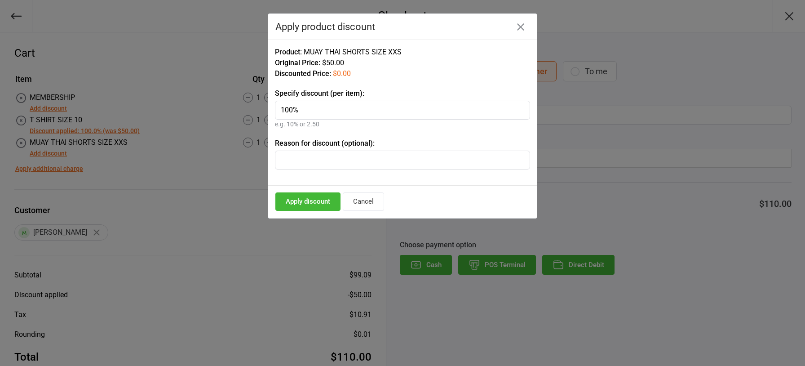
type input "100%"
click at [326, 194] on button "Apply discount" at bounding box center [307, 201] width 65 height 18
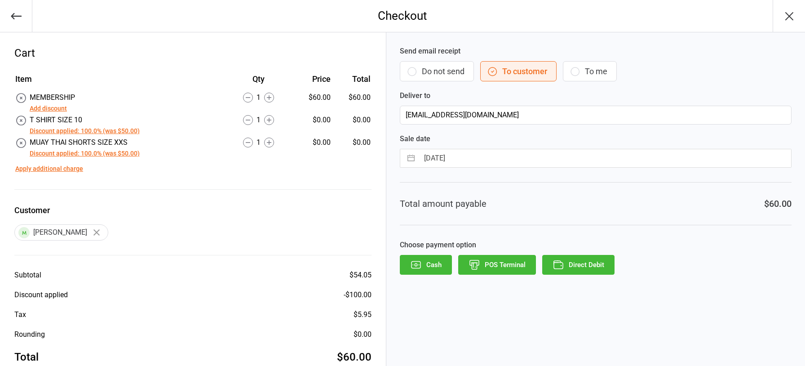
click at [494, 263] on button "POS Terminal" at bounding box center [497, 265] width 78 height 20
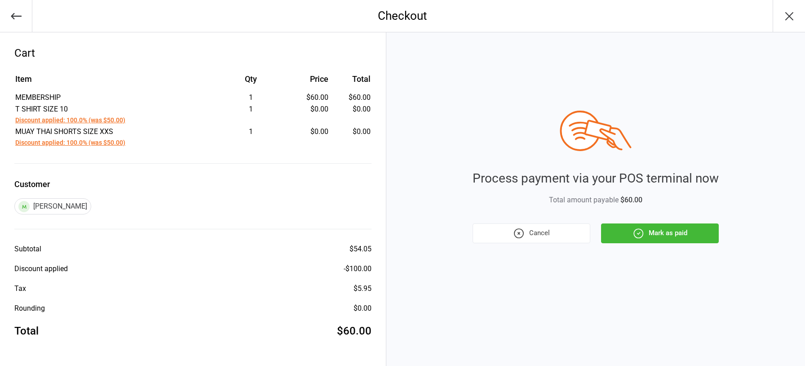
click at [641, 230] on icon "button" at bounding box center [638, 233] width 12 height 12
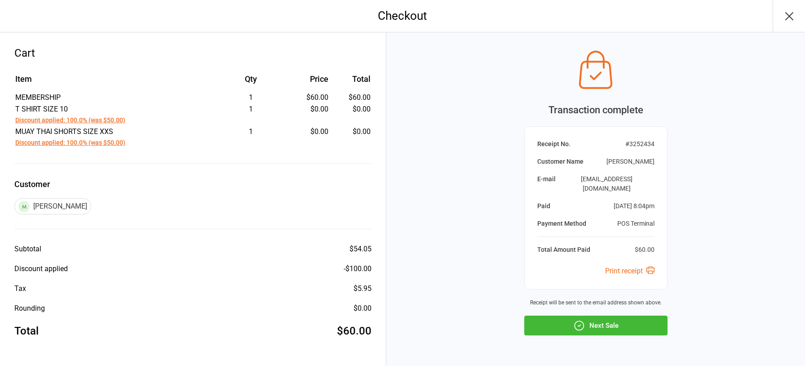
click at [608, 315] on button "Next Sale" at bounding box center [595, 325] width 143 height 20
